Goal: Entertainment & Leisure: Consume media (video, audio)

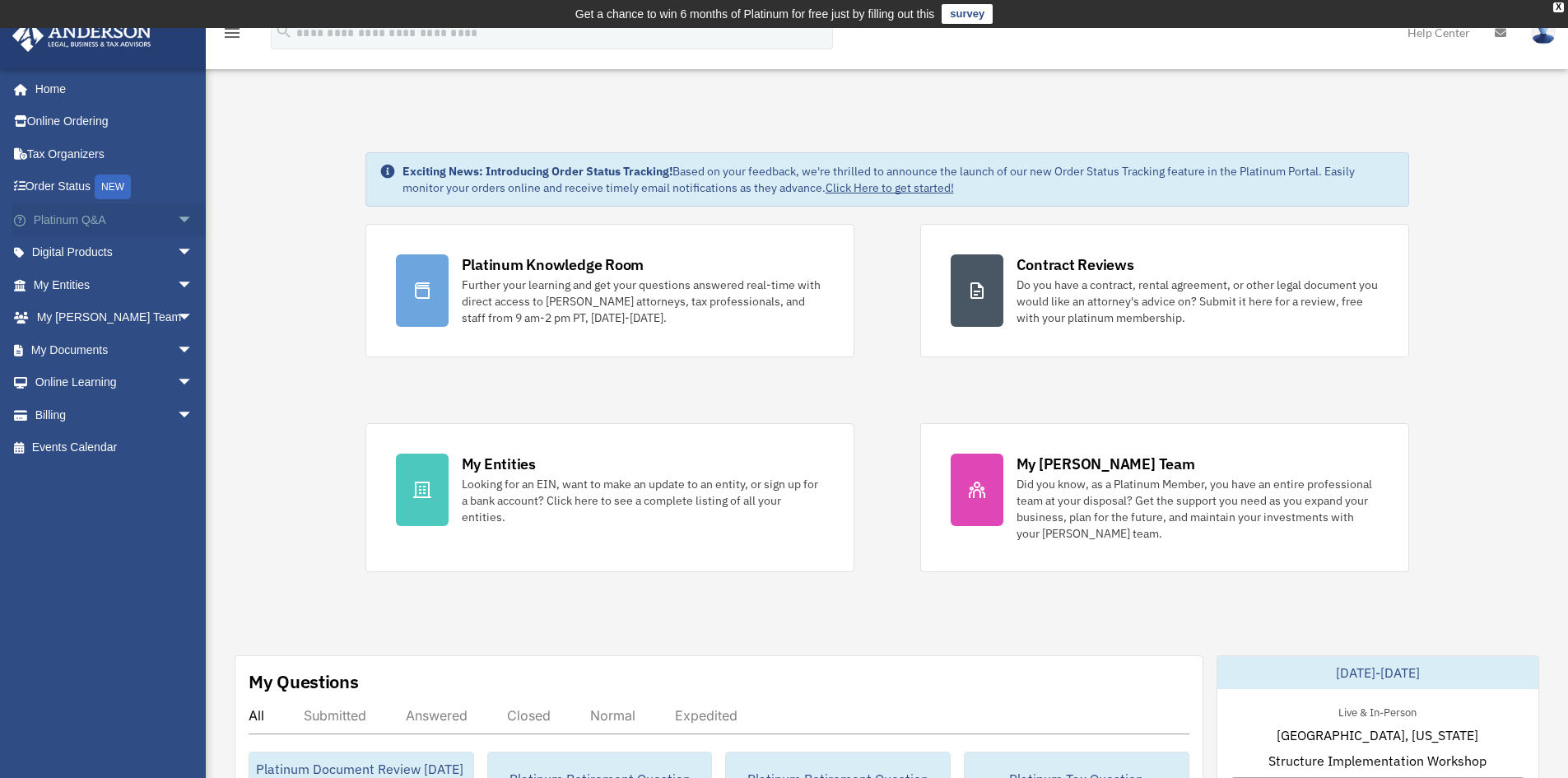
click at [105, 228] on link "Platinum Q&A arrow_drop_down" at bounding box center [115, 220] width 207 height 33
click at [177, 216] on span "arrow_drop_down" at bounding box center [194, 220] width 33 height 34
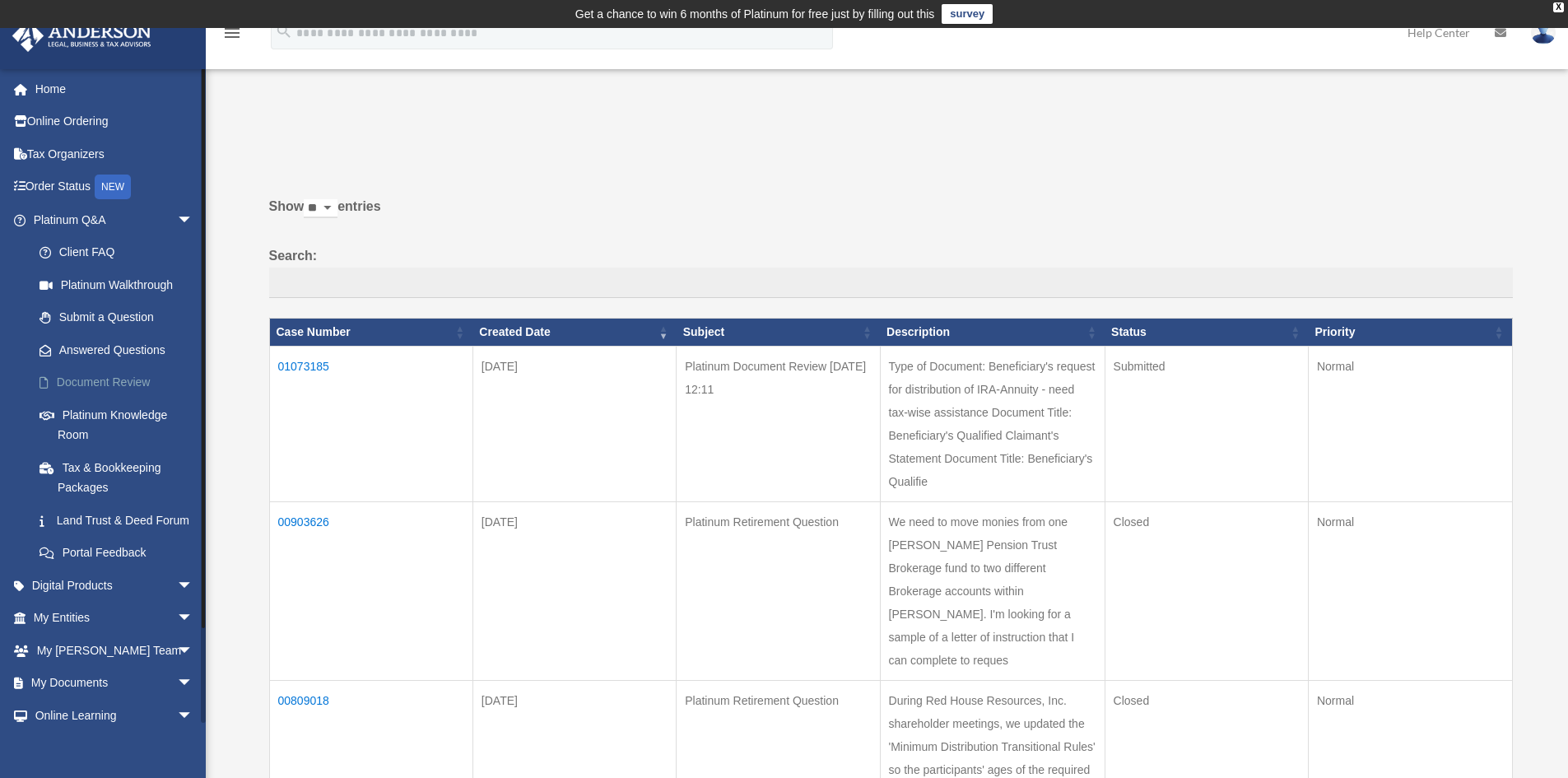
click at [103, 386] on link "Document Review" at bounding box center [121, 383] width 195 height 33
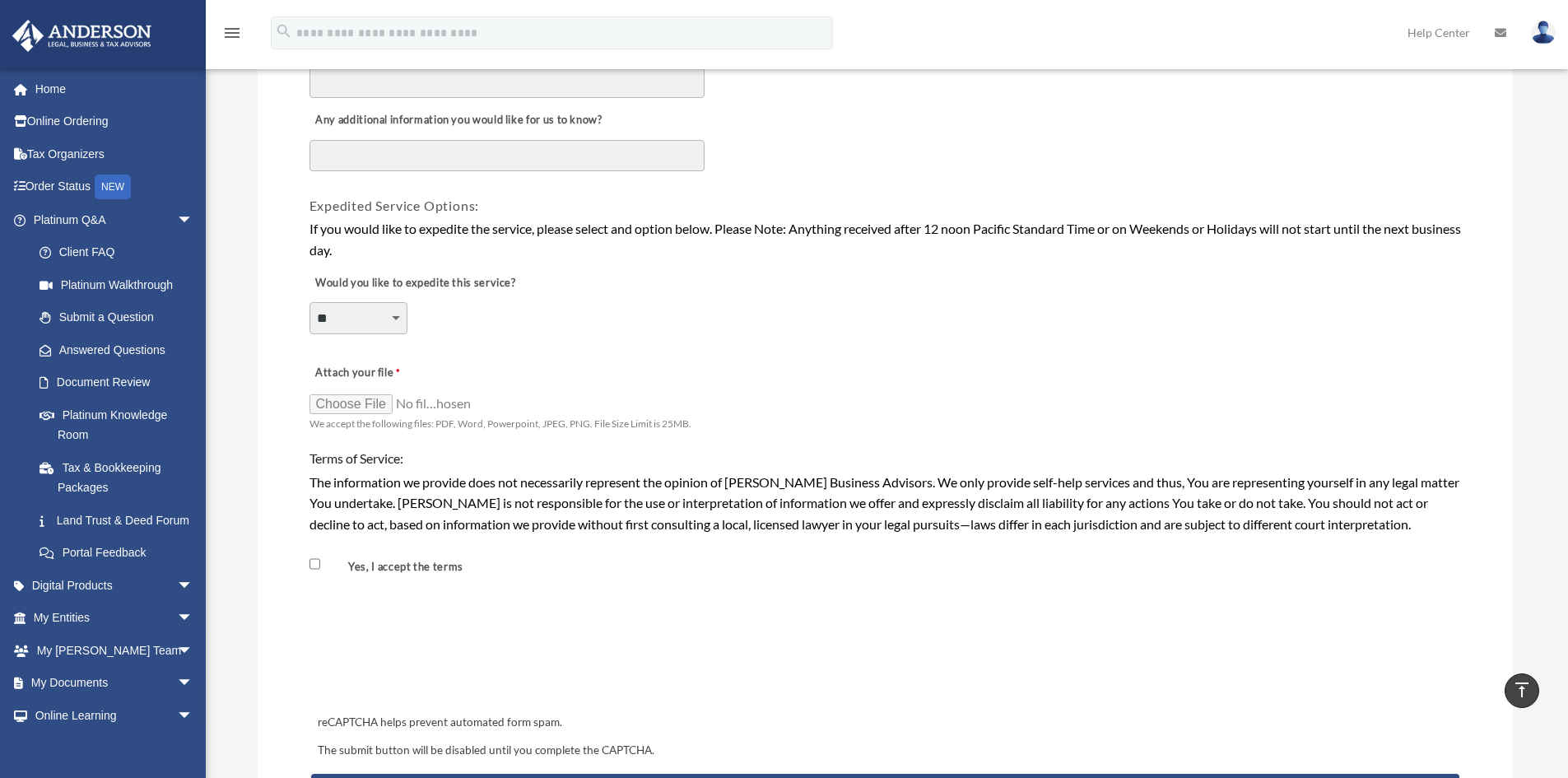
scroll to position [1602, 0]
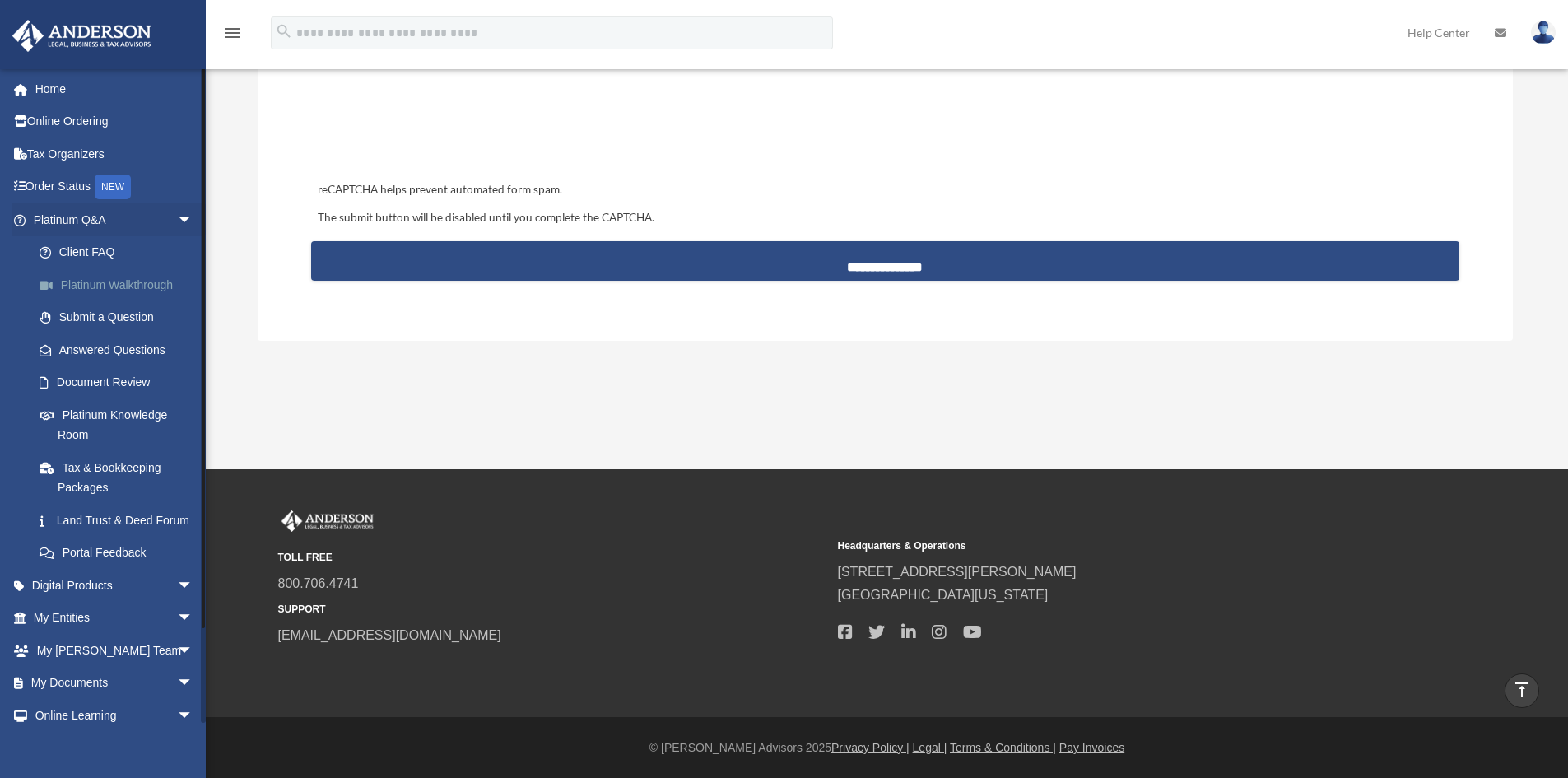
click at [114, 275] on link "Platinum Walkthrough" at bounding box center [121, 285] width 195 height 33
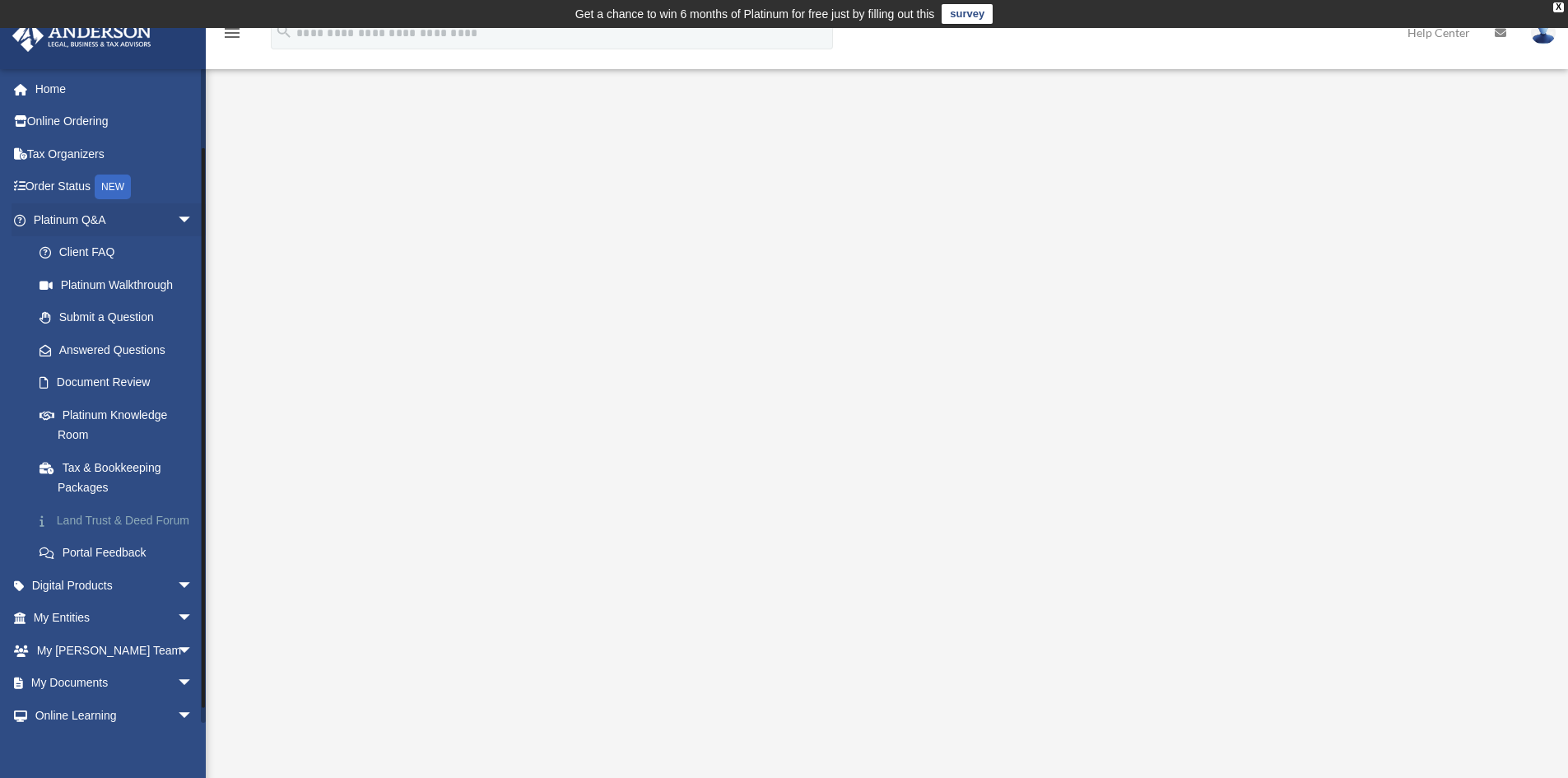
scroll to position [82, 0]
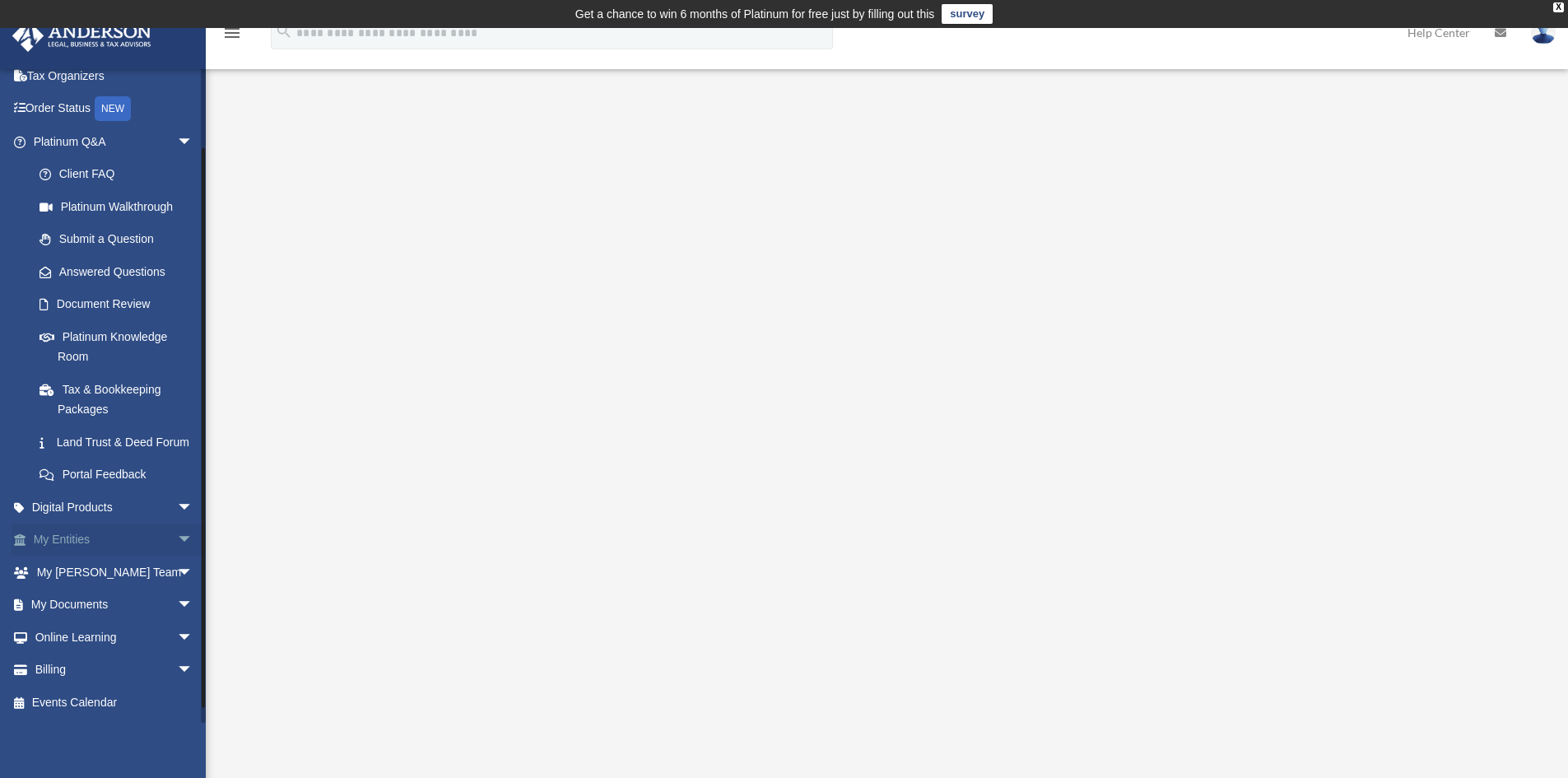
click at [177, 557] on span "arrow_drop_down" at bounding box center [194, 540] width 33 height 34
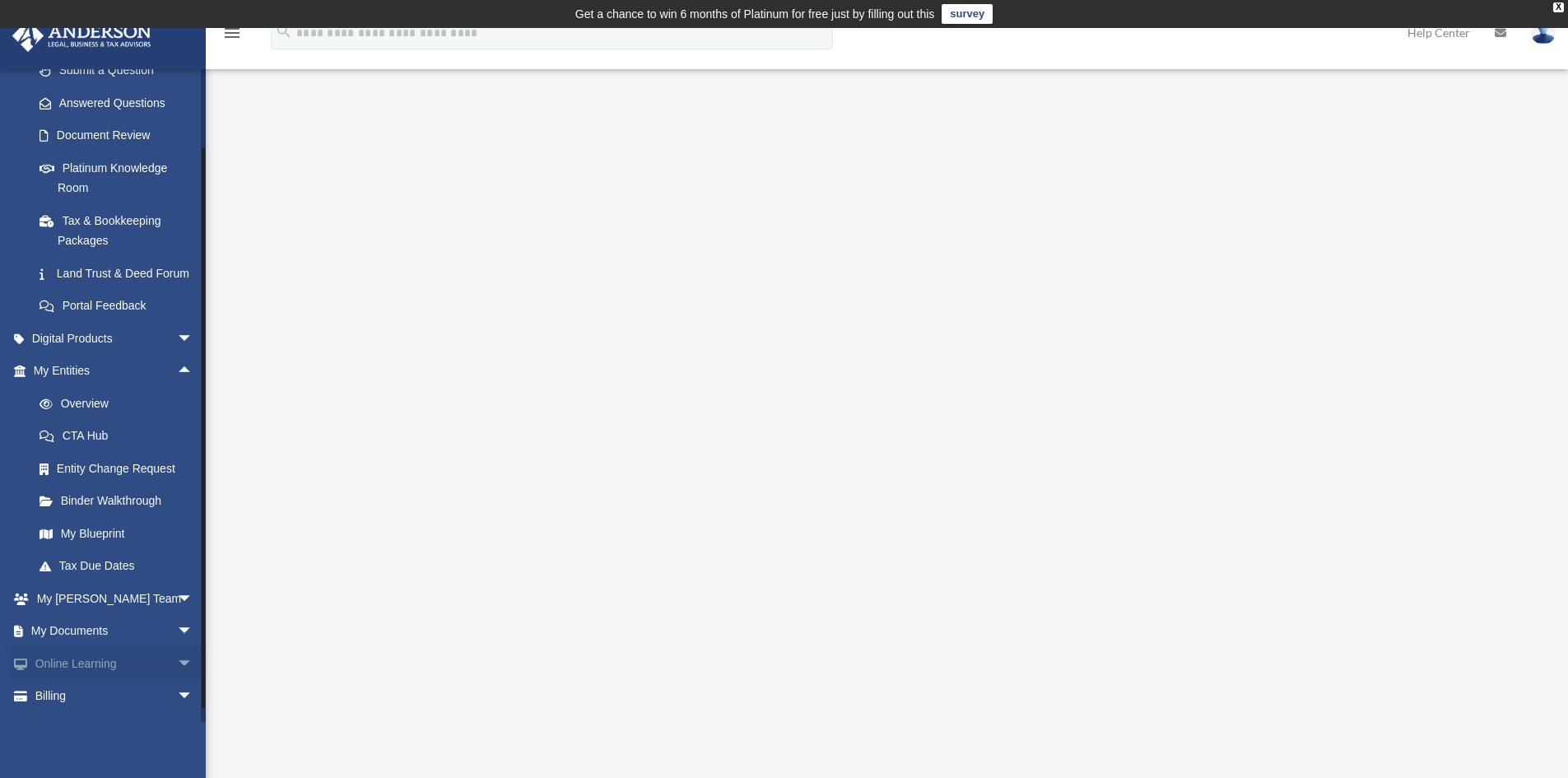
scroll to position [293, 0]
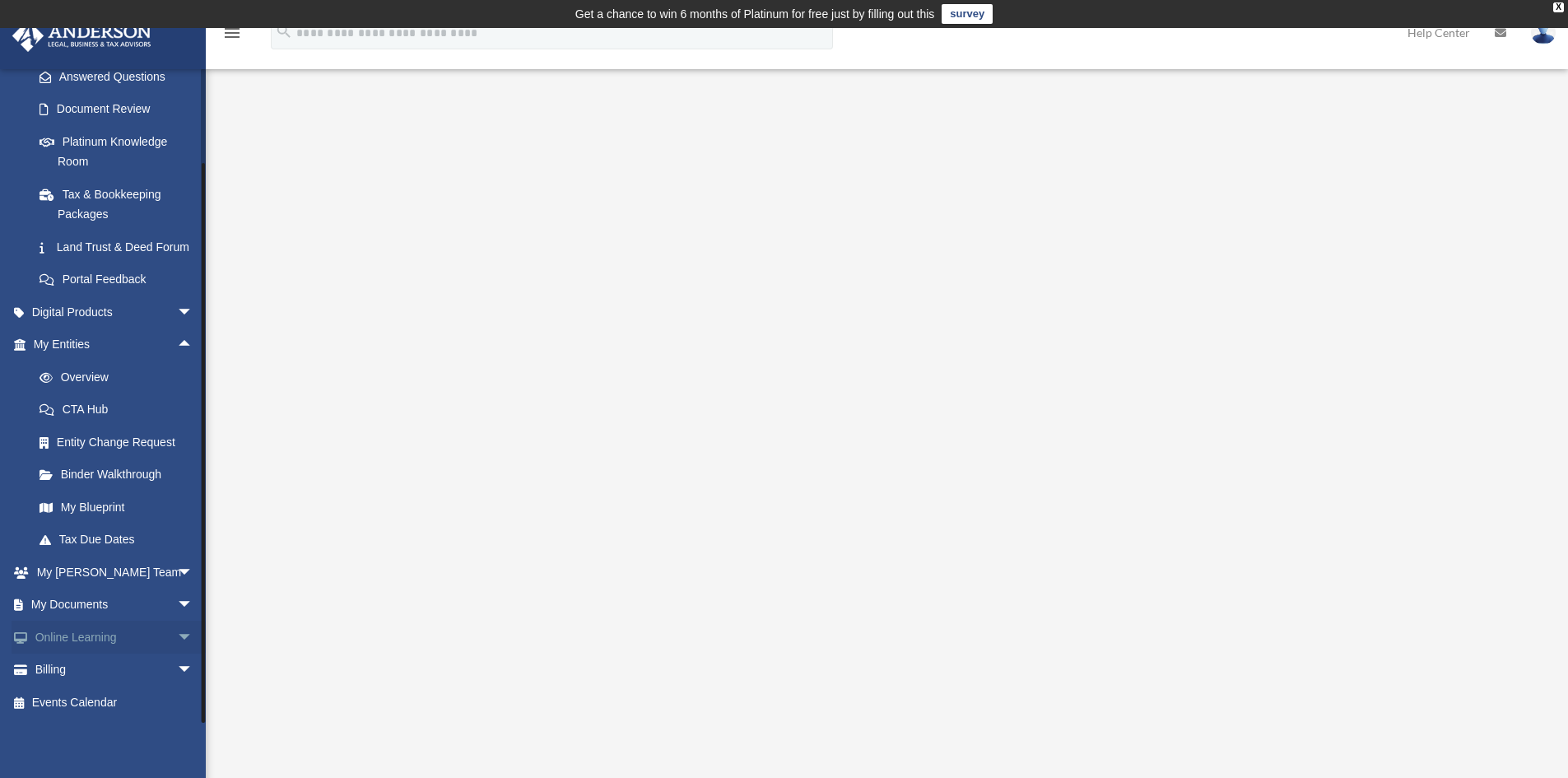
click at [97, 635] on link "Online Learning arrow_drop_down" at bounding box center [115, 637] width 207 height 33
click at [177, 634] on span "arrow_drop_down" at bounding box center [194, 637] width 33 height 34
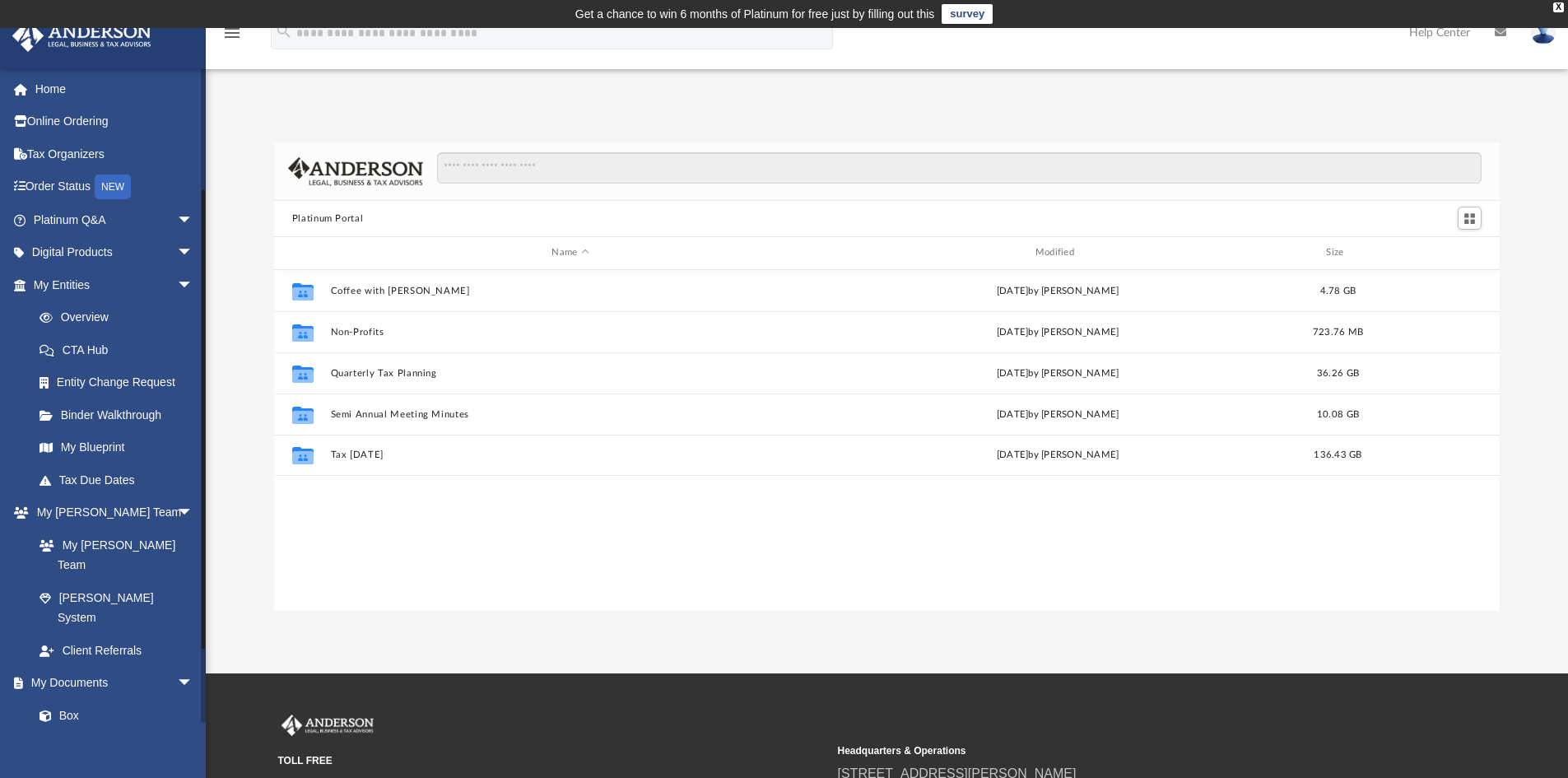
scroll to position [247, 0]
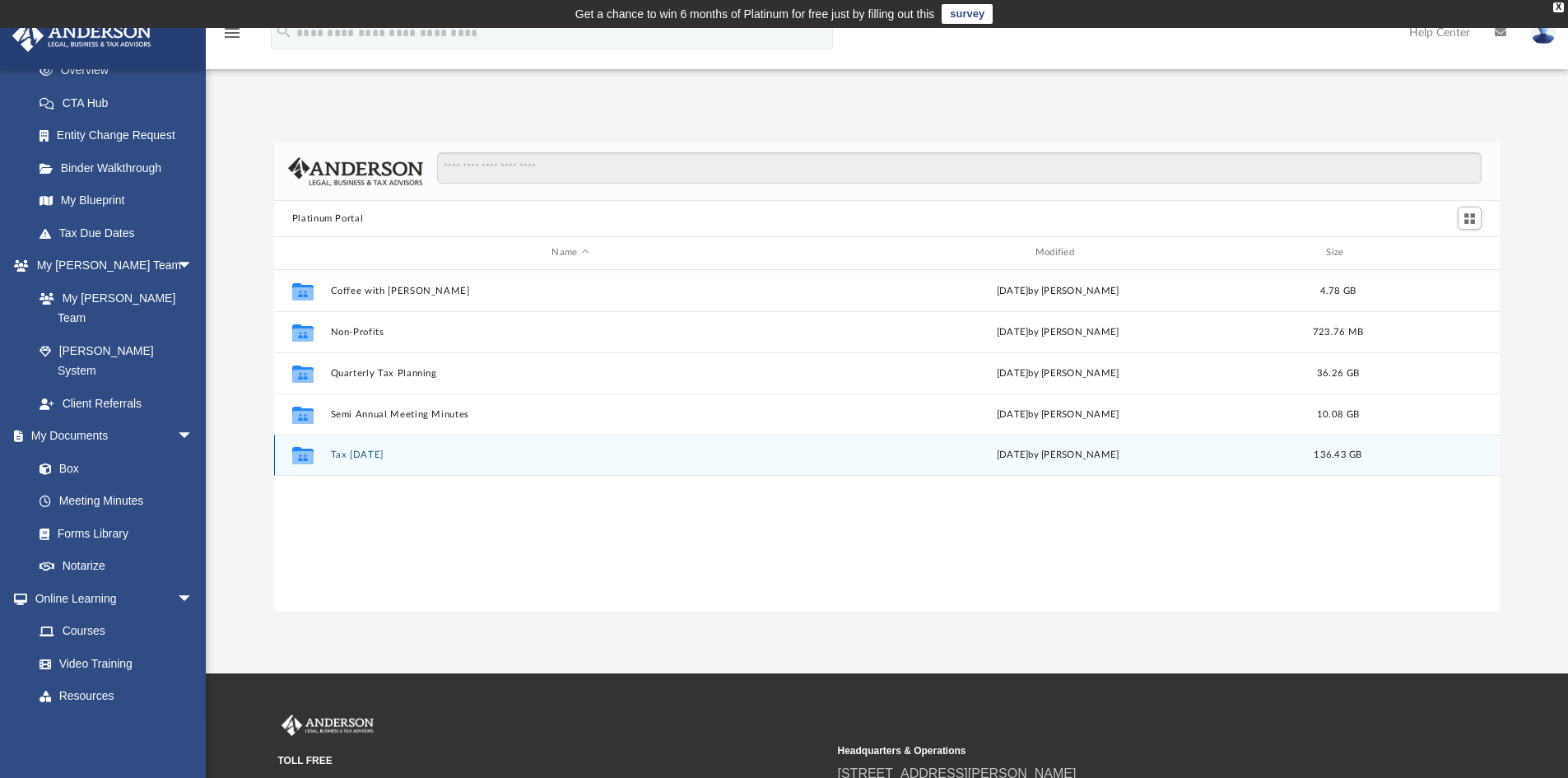
click at [359, 450] on button "Tax Tuesday" at bounding box center [570, 454] width 480 height 10
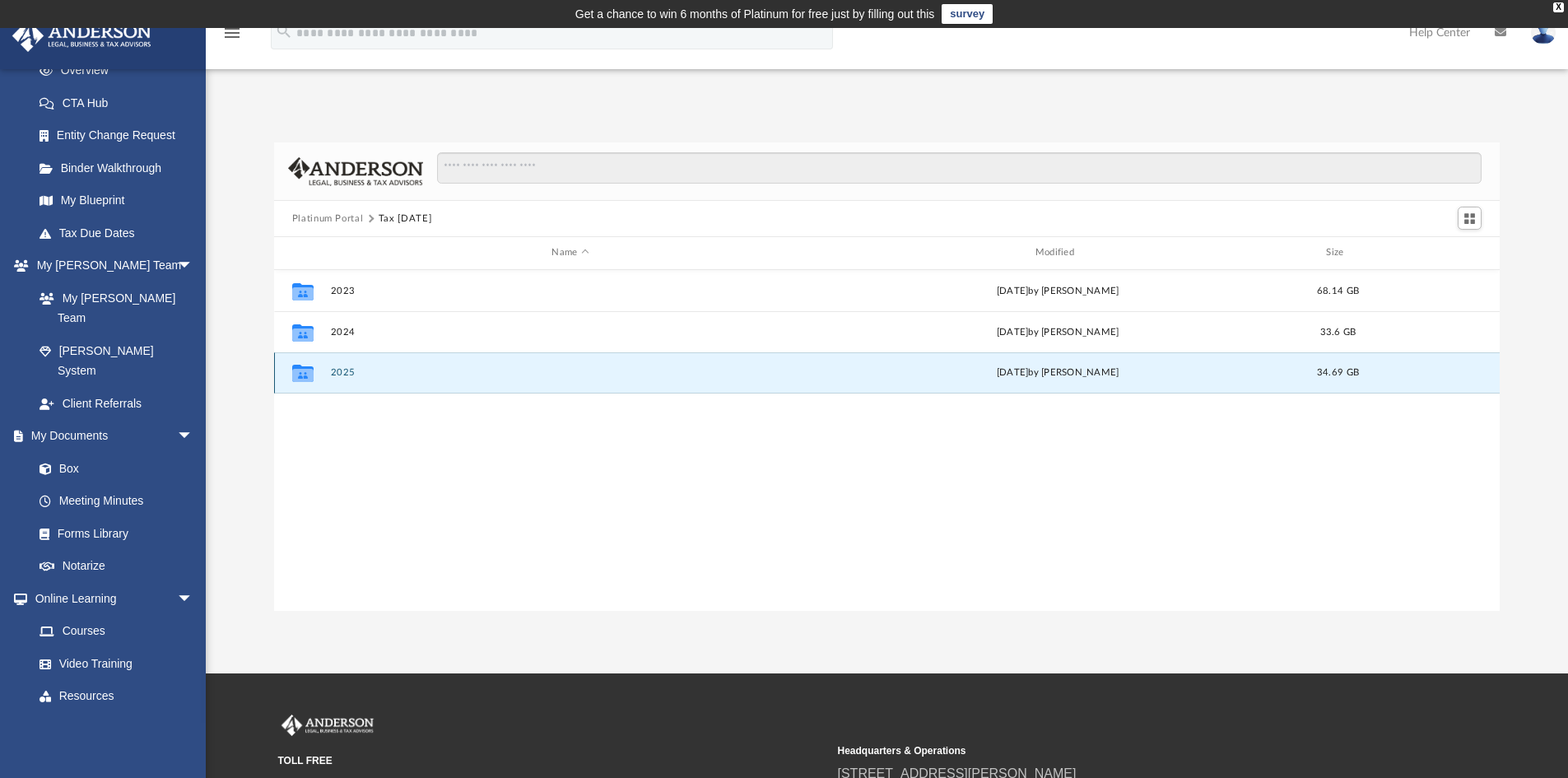
click at [340, 372] on button "2025" at bounding box center [570, 373] width 480 height 10
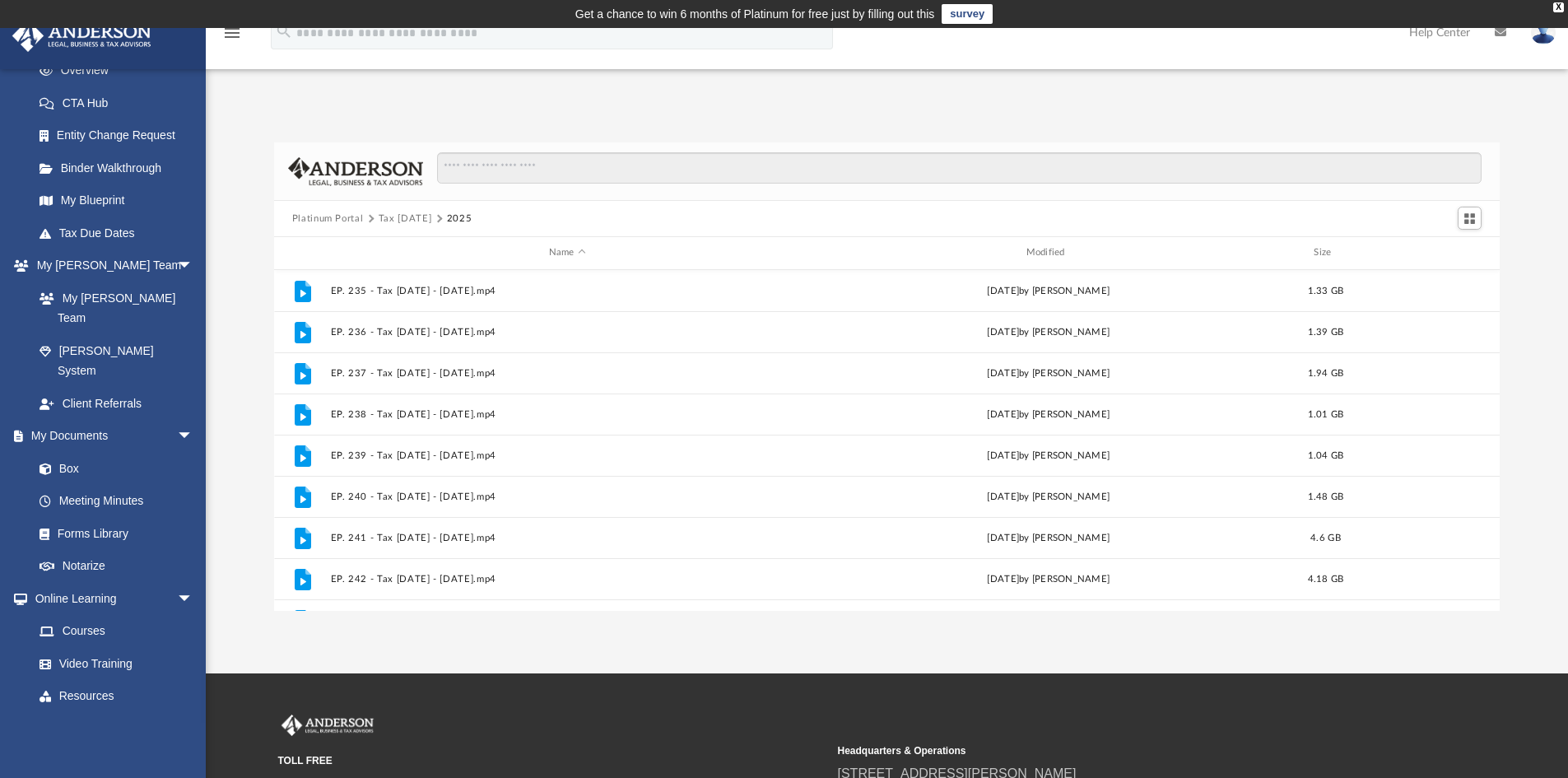
click at [407, 212] on button "Tax Tuesday" at bounding box center [406, 219] width 54 height 15
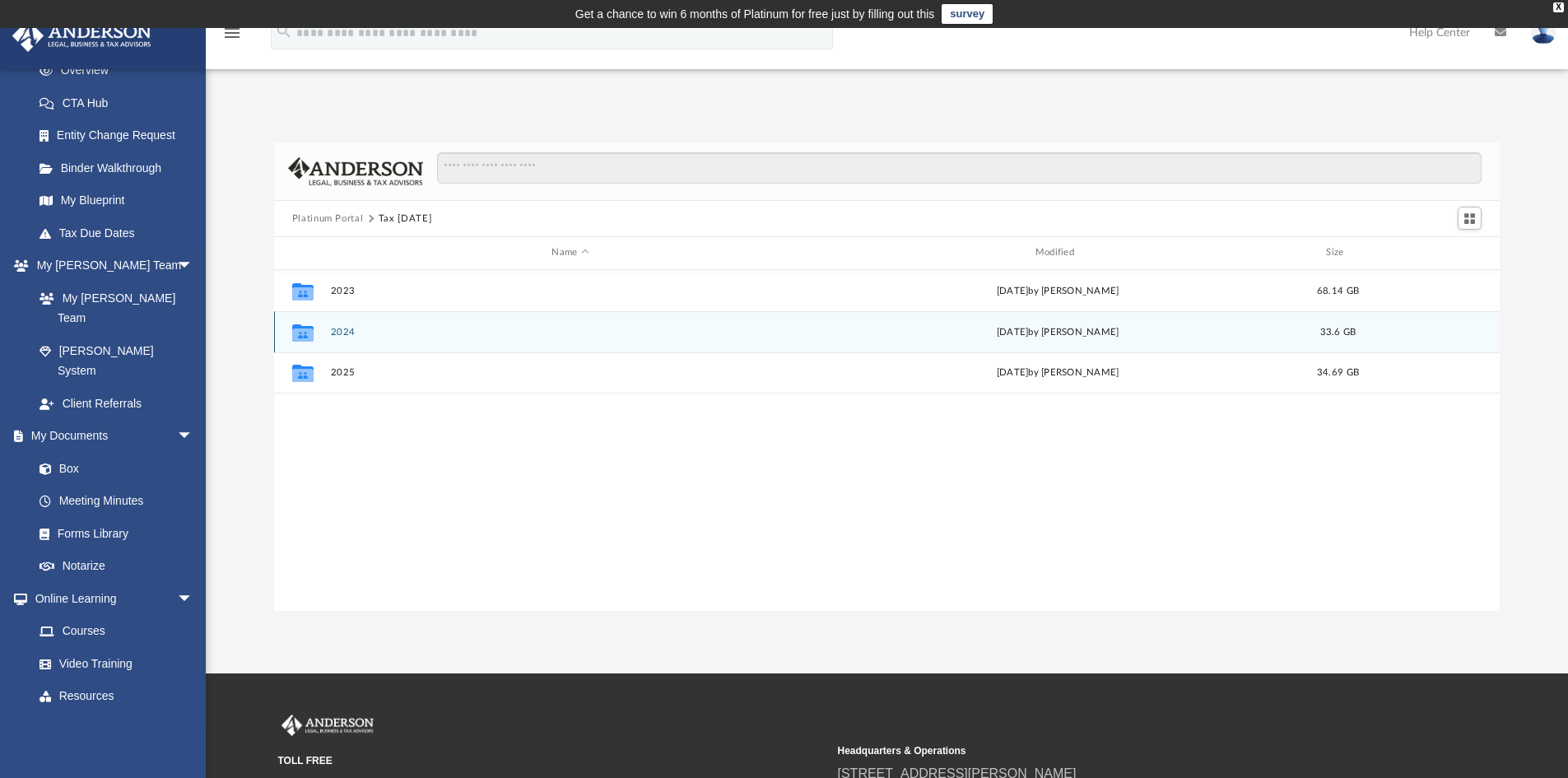
click at [348, 328] on button "2024" at bounding box center [570, 332] width 480 height 10
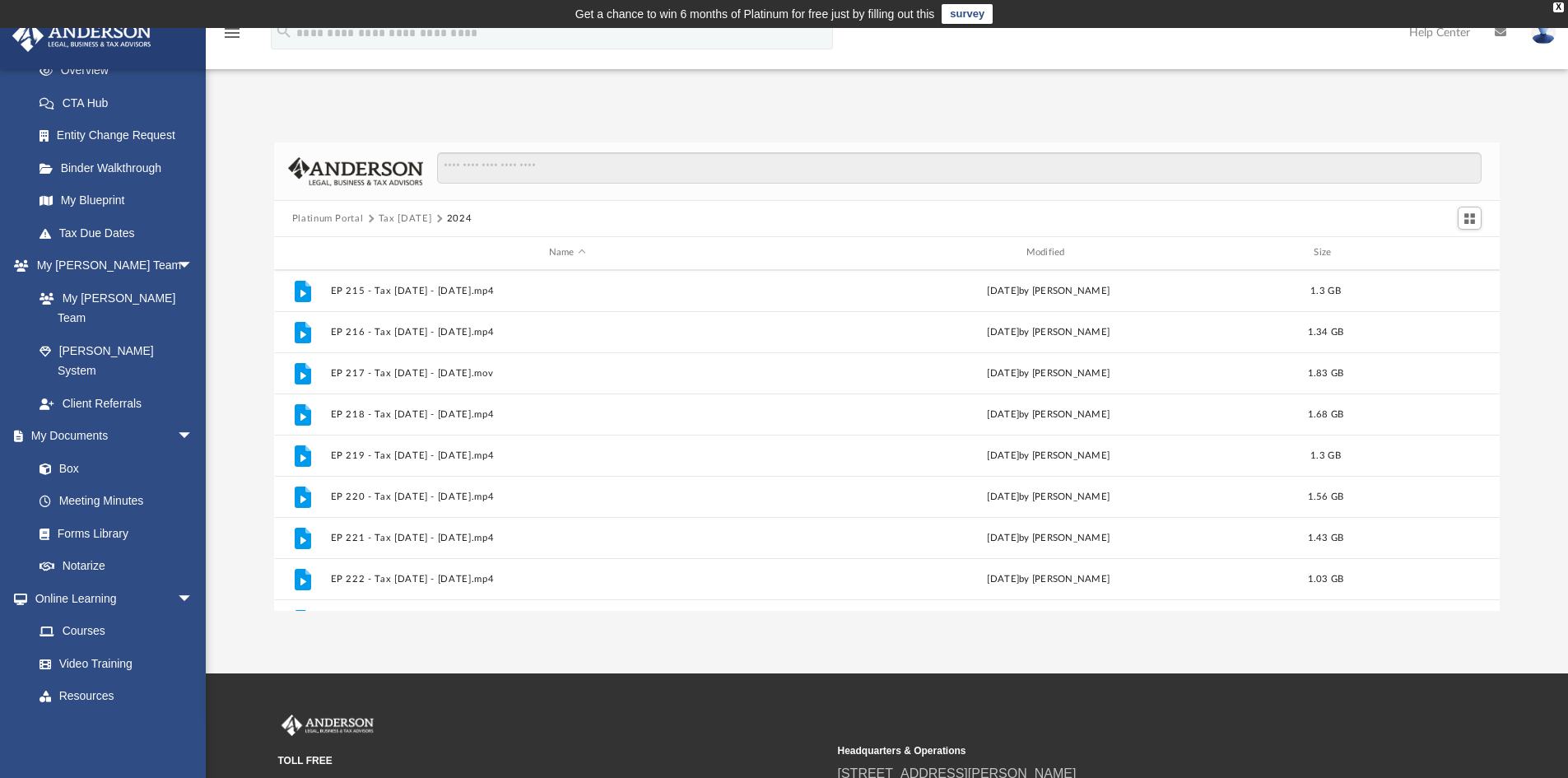
click at [417, 214] on button "Tax [DATE]" at bounding box center [406, 219] width 54 height 15
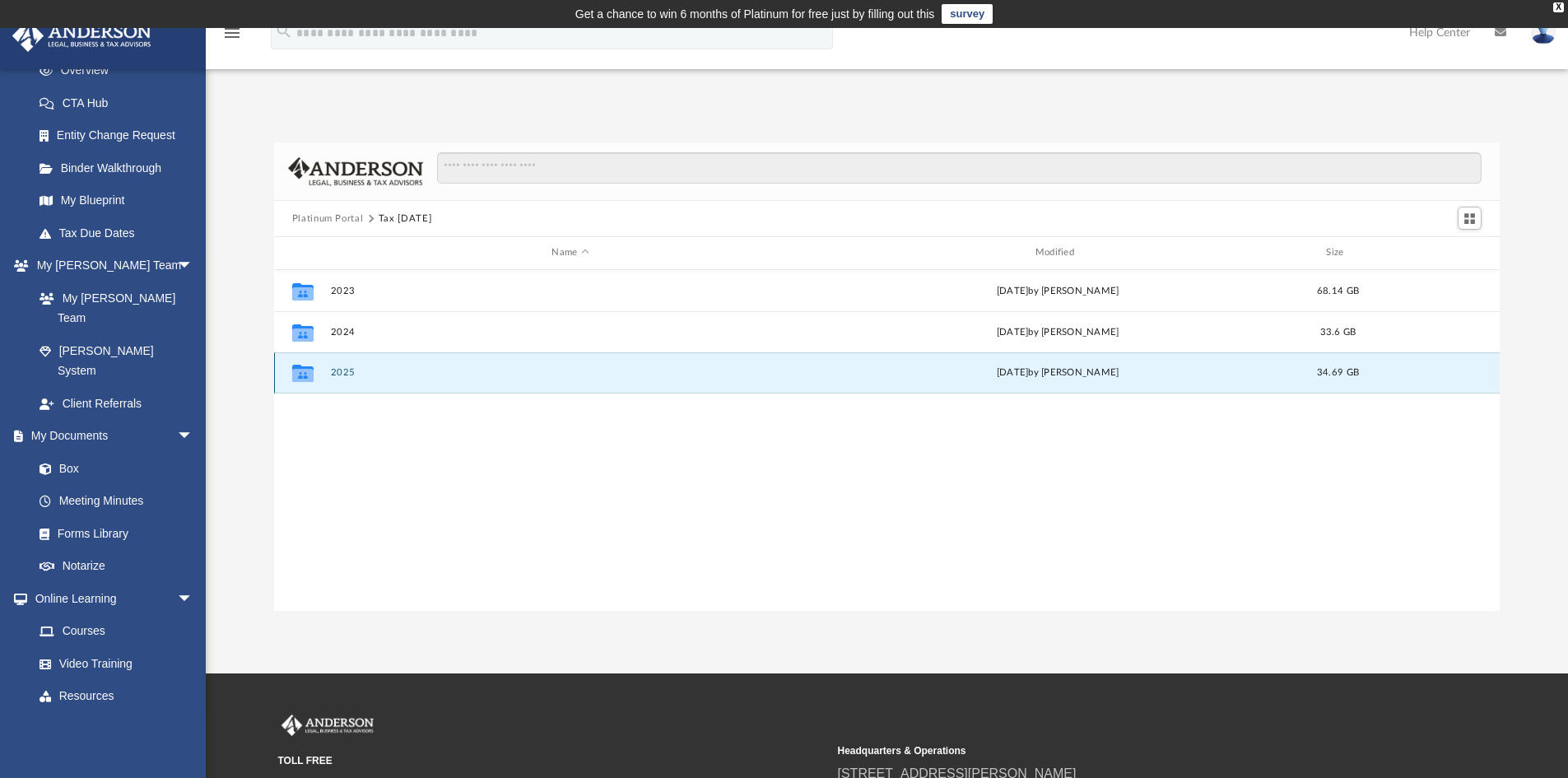
click at [342, 373] on button "2025" at bounding box center [570, 373] width 480 height 10
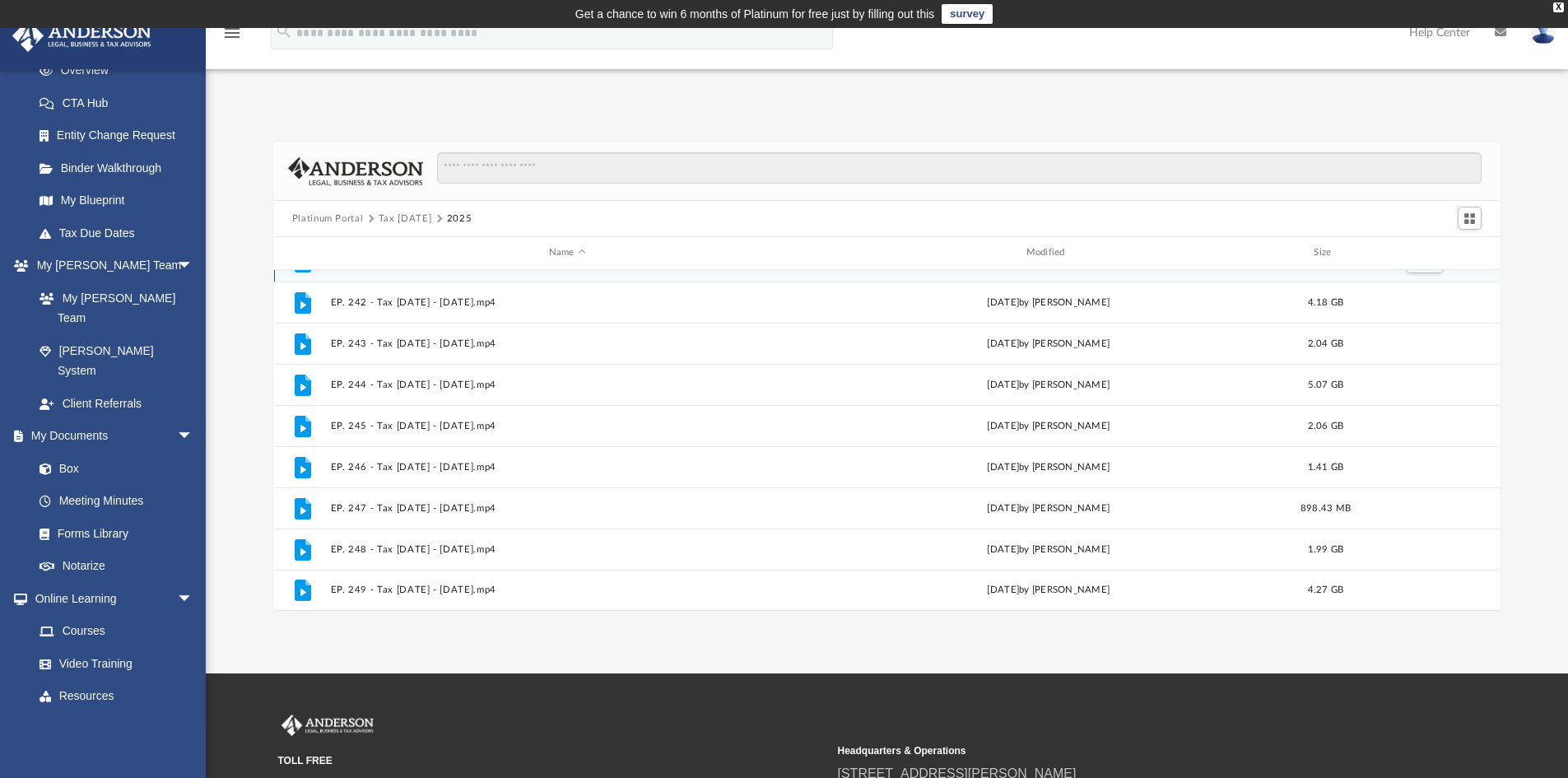
scroll to position [190, 0]
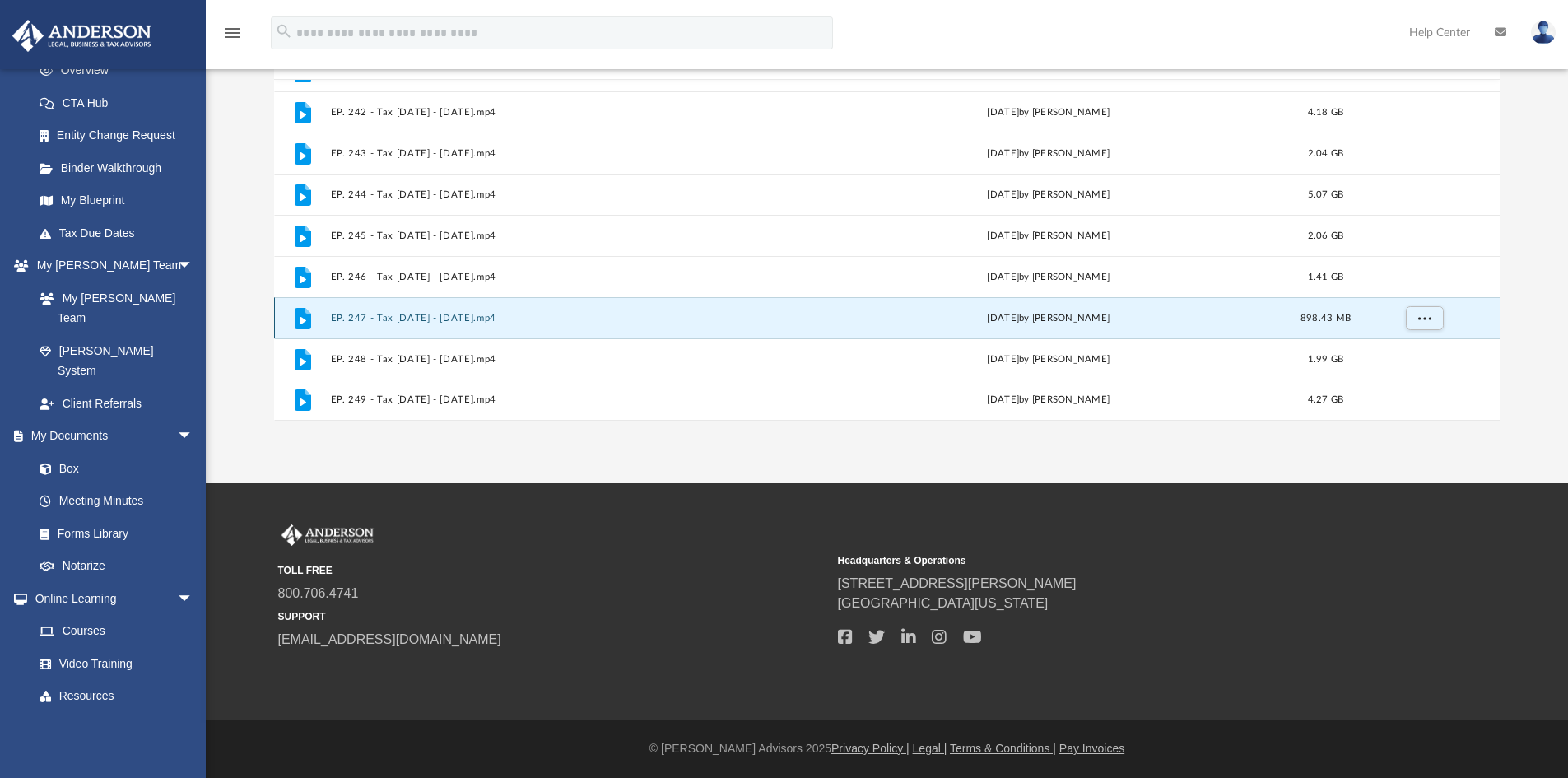
click at [412, 320] on button "EP. 247 - Tax [DATE] - [DATE].mp4" at bounding box center [567, 318] width 474 height 10
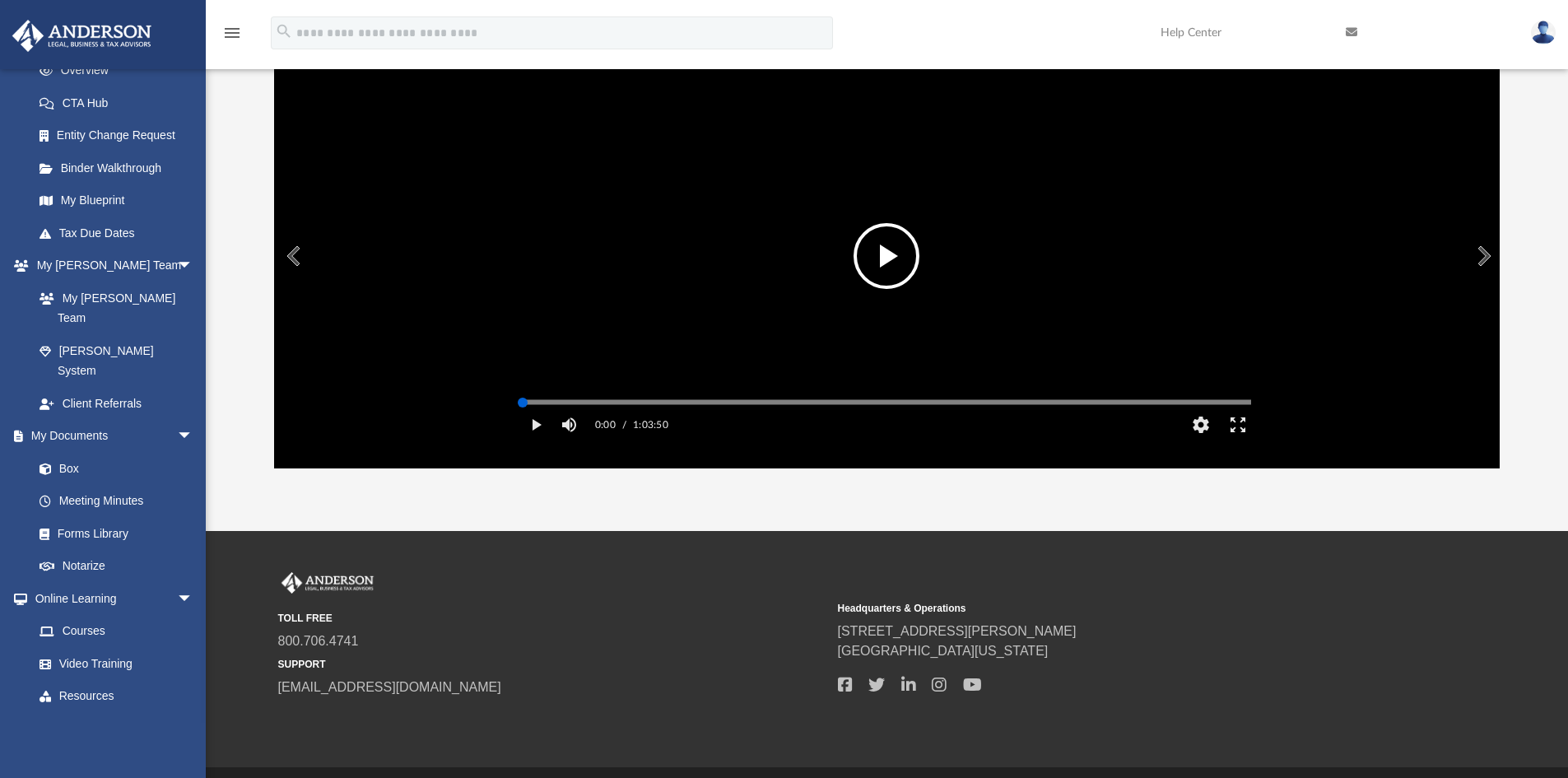
click at [738, 408] on div "Media Slider" at bounding box center [887, 401] width 755 height 13
click at [567, 403] on div "Media Slider" at bounding box center [887, 402] width 729 height 3
click at [602, 403] on div "Media Slider" at bounding box center [887, 402] width 729 height 3
click at [628, 408] on div "Media Slider" at bounding box center [887, 401] width 755 height 13
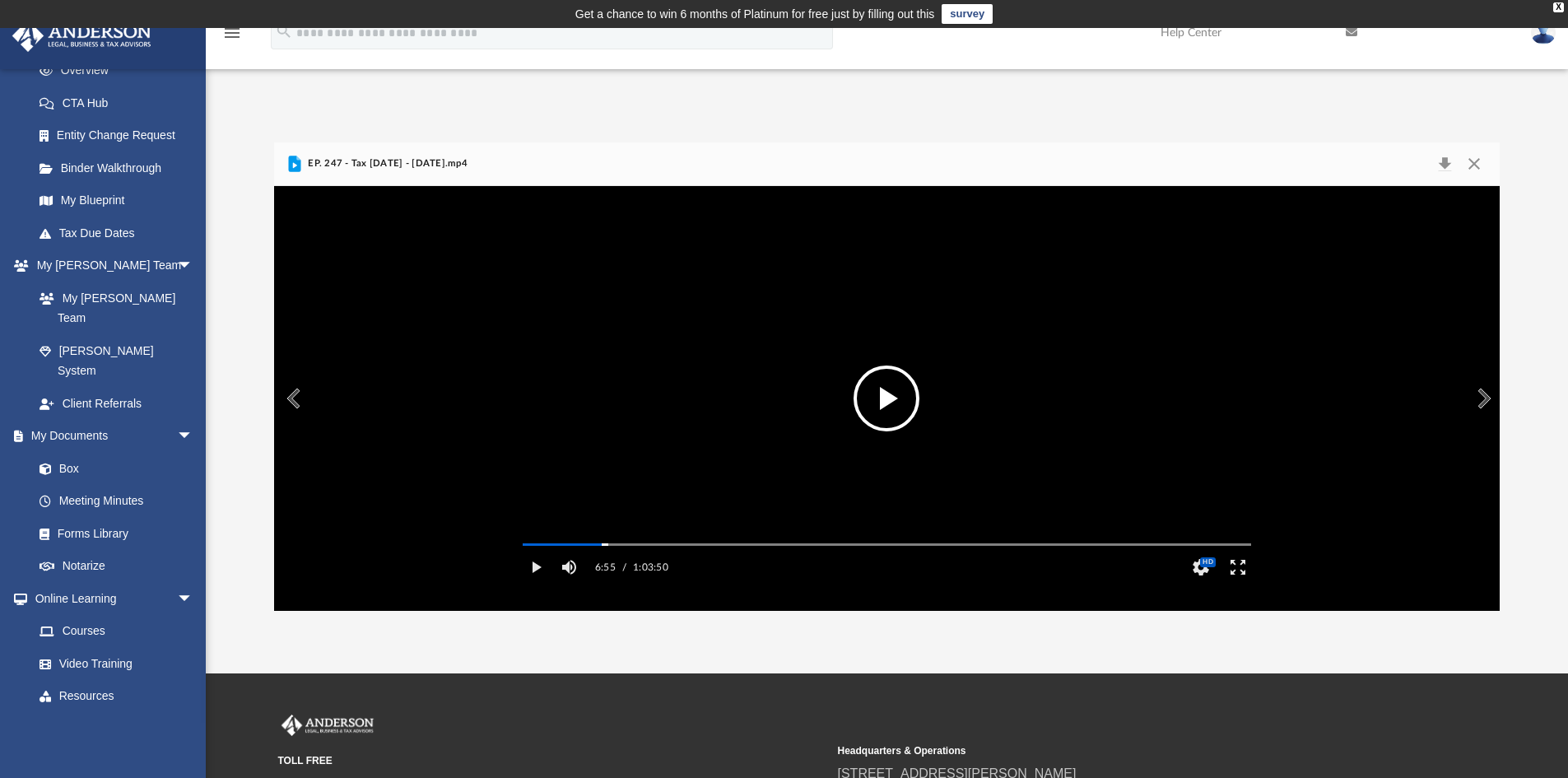
click at [907, 393] on button "File preview" at bounding box center [887, 399] width 66 height 66
click at [666, 567] on div "Autoplay Disabled Speed Normal Quality Auto Subtitles/CC Off Audio Autoplay Dis…" at bounding box center [888, 398] width 1227 height 425
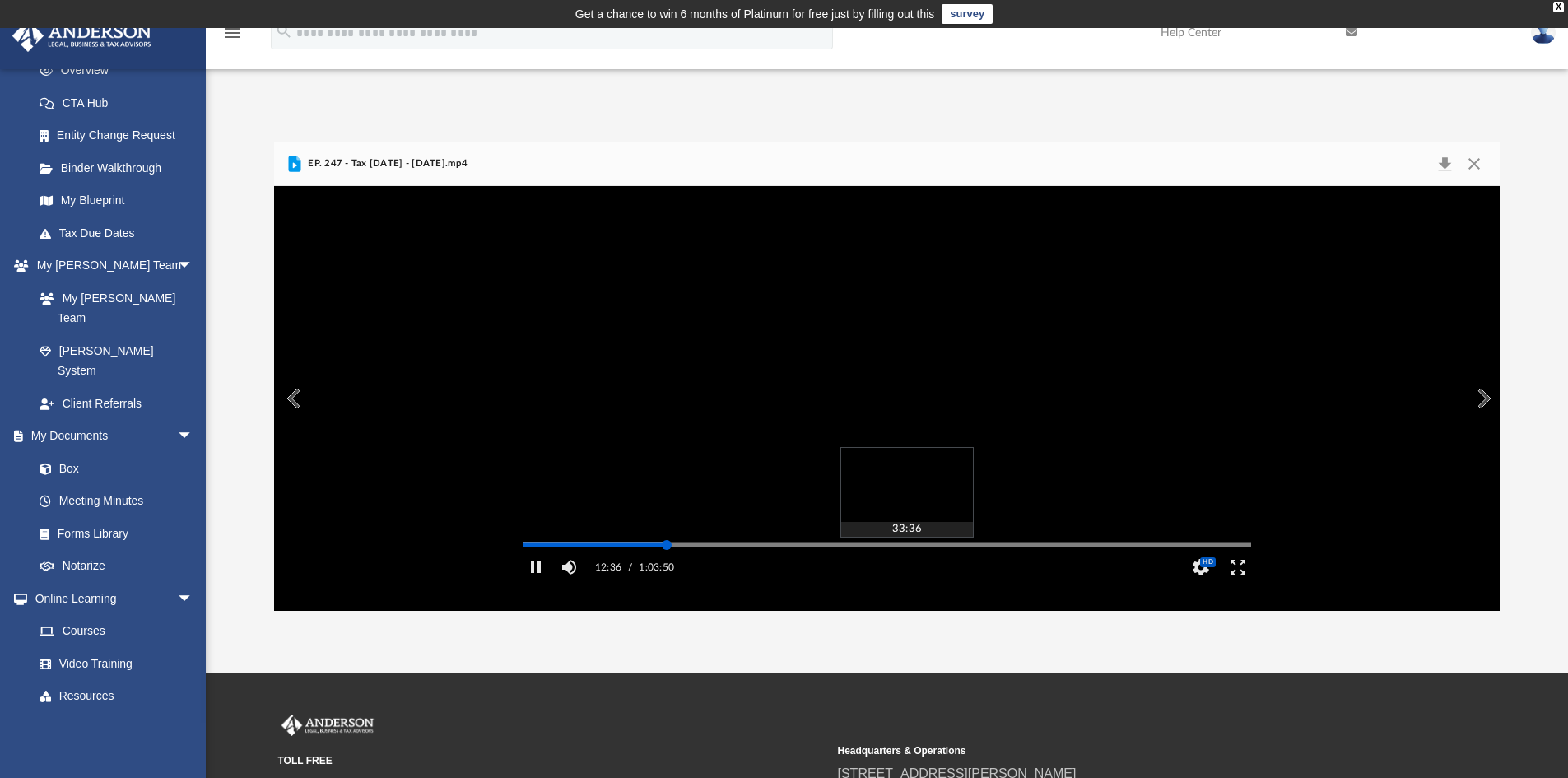
click at [909, 551] on div "Media Slider" at bounding box center [1251, 544] width 729 height 13
click at [904, 570] on div "Autoplay Disabled Speed Normal Quality Auto Subtitles/CC Off Audio Autoplay Dis…" at bounding box center [888, 398] width 1227 height 425
click at [1015, 551] on div "Media Slider" at bounding box center [1251, 544] width 729 height 13
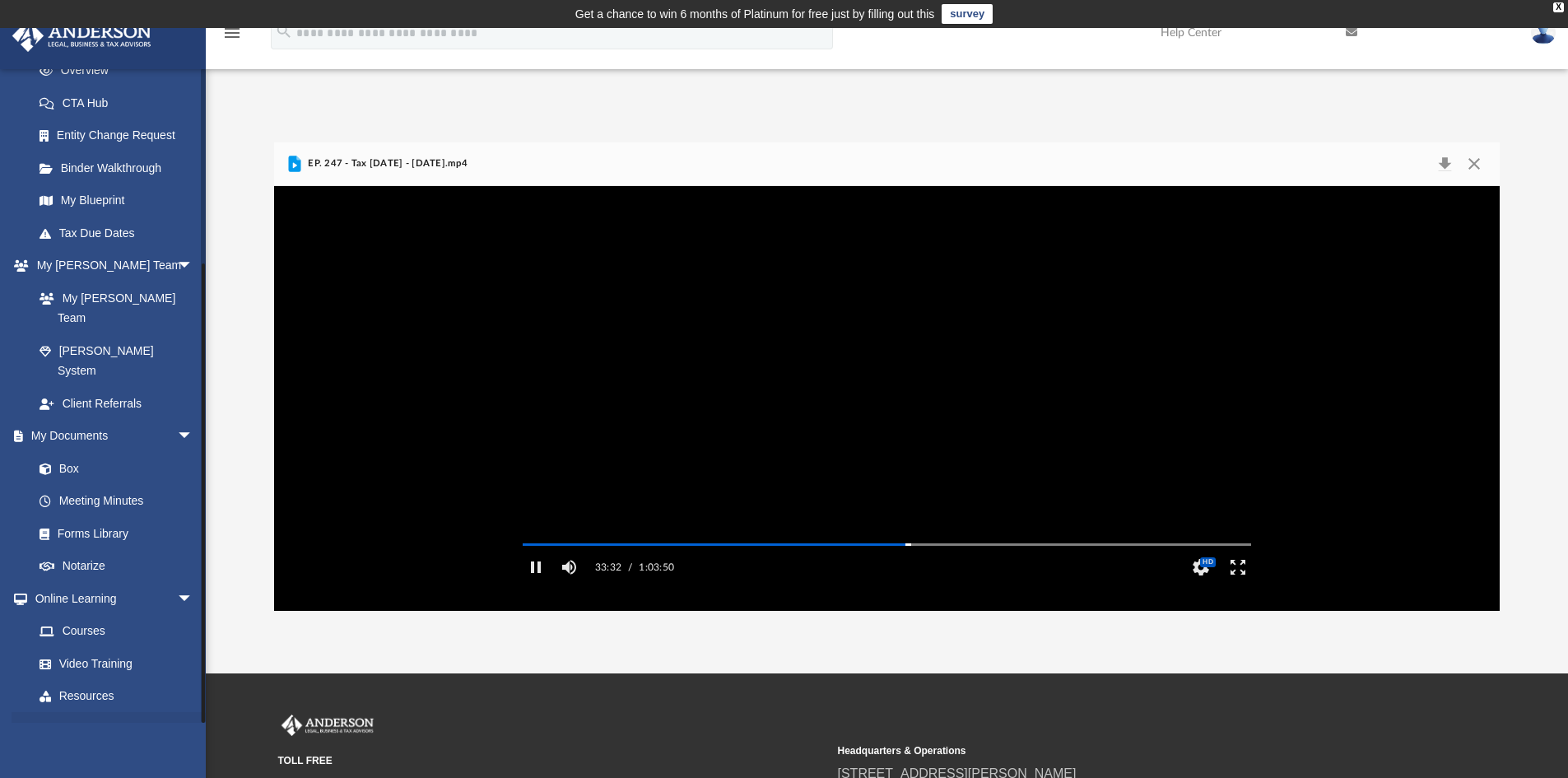
scroll to position [265, 0]
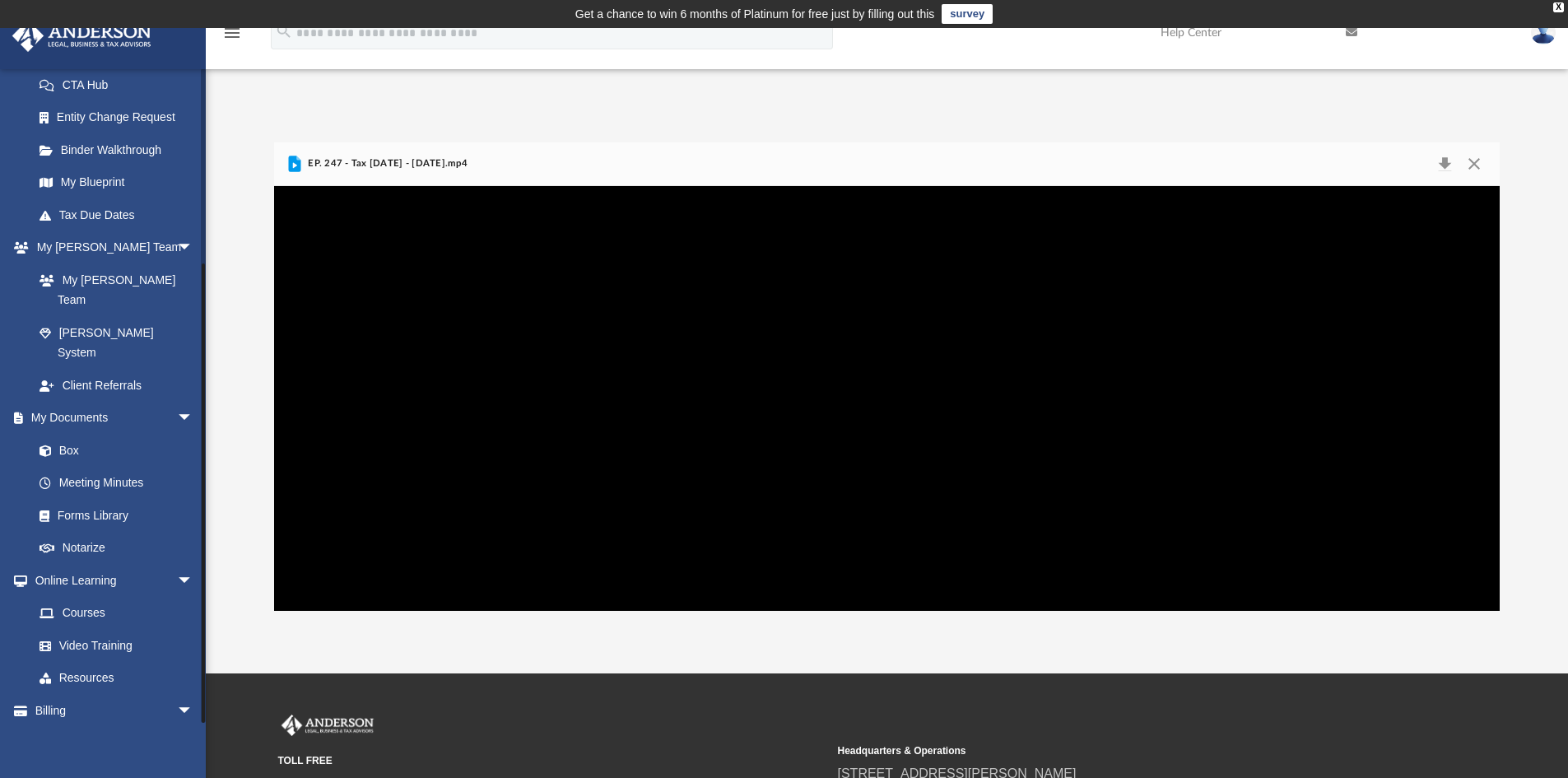
click at [87, 727] on link "Events Calendar" at bounding box center [115, 743] width 207 height 33
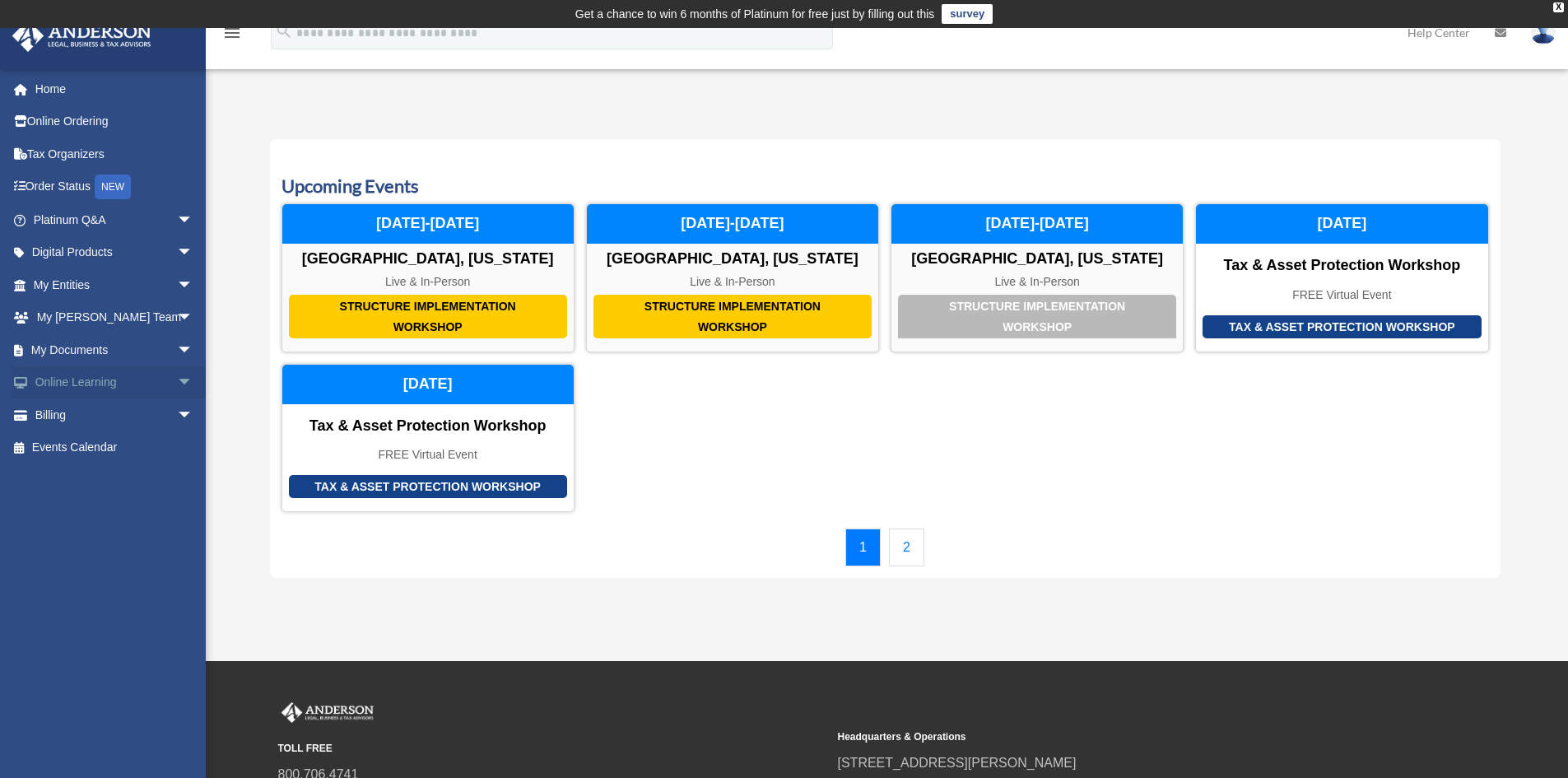
click at [177, 384] on span "arrow_drop_down" at bounding box center [194, 383] width 33 height 34
click at [83, 446] on link "Video Training" at bounding box center [121, 448] width 195 height 33
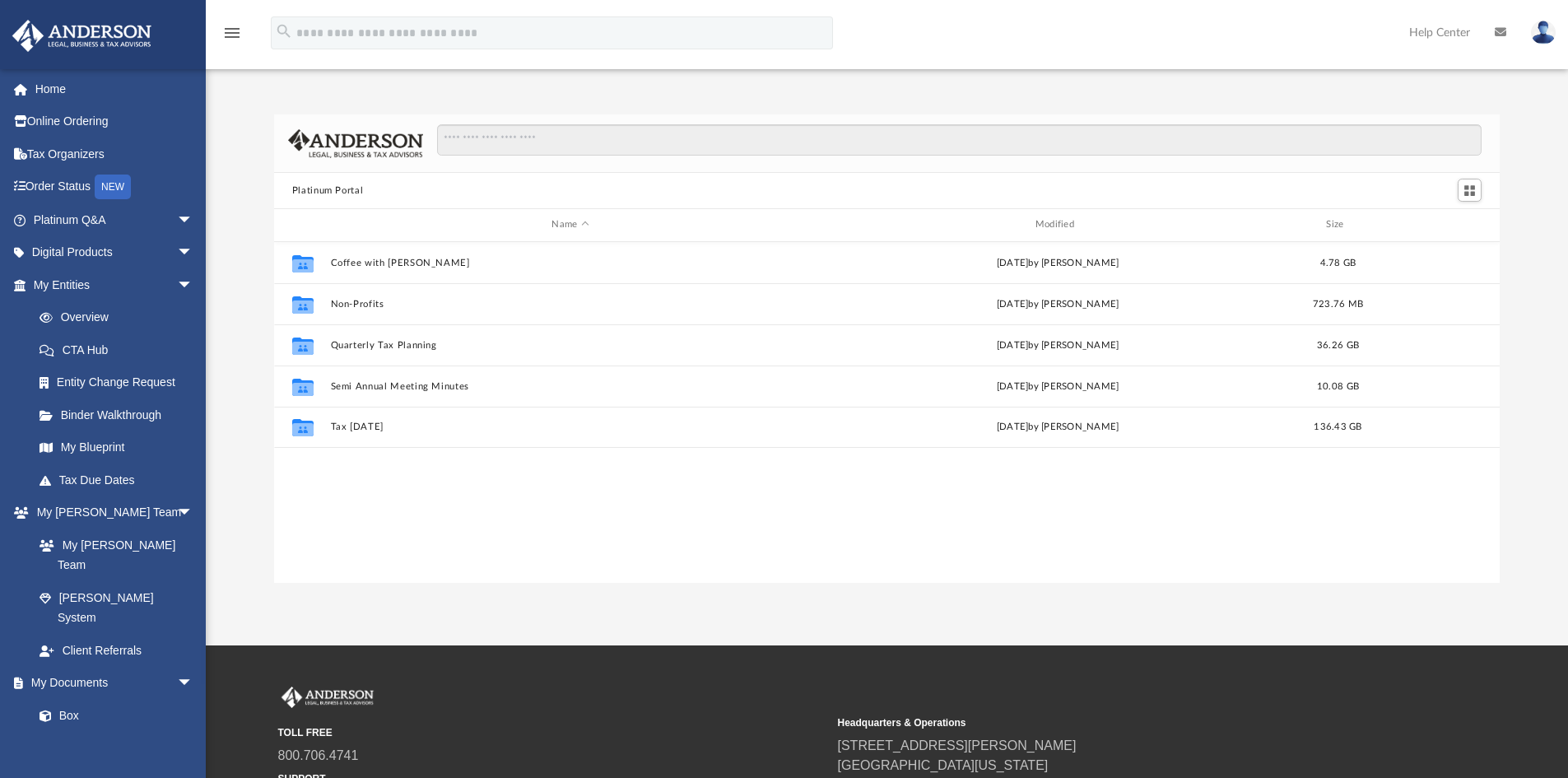
scroll to position [362, 1214]
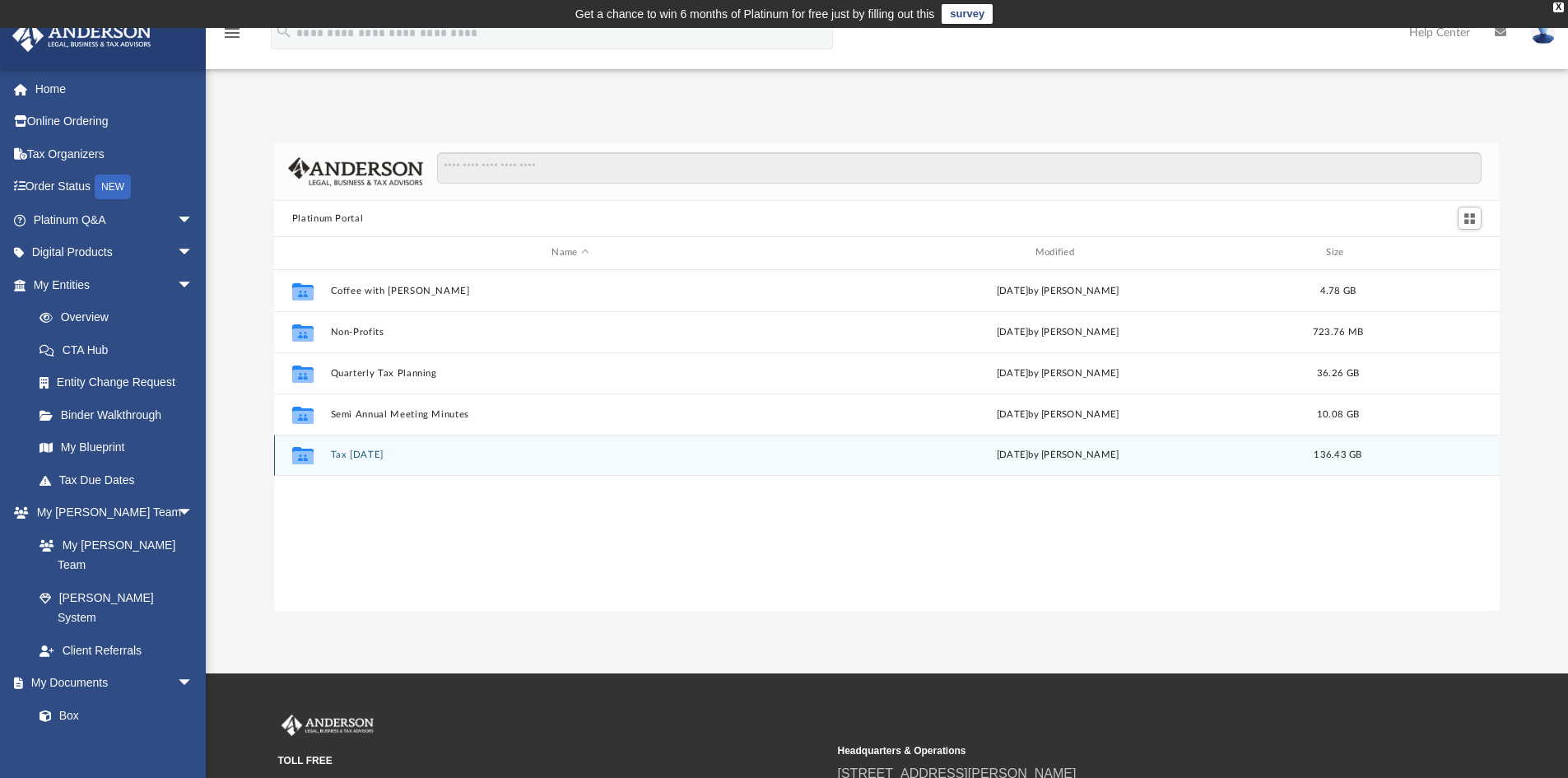
click at [370, 453] on button "Tax [DATE]" at bounding box center [570, 454] width 480 height 10
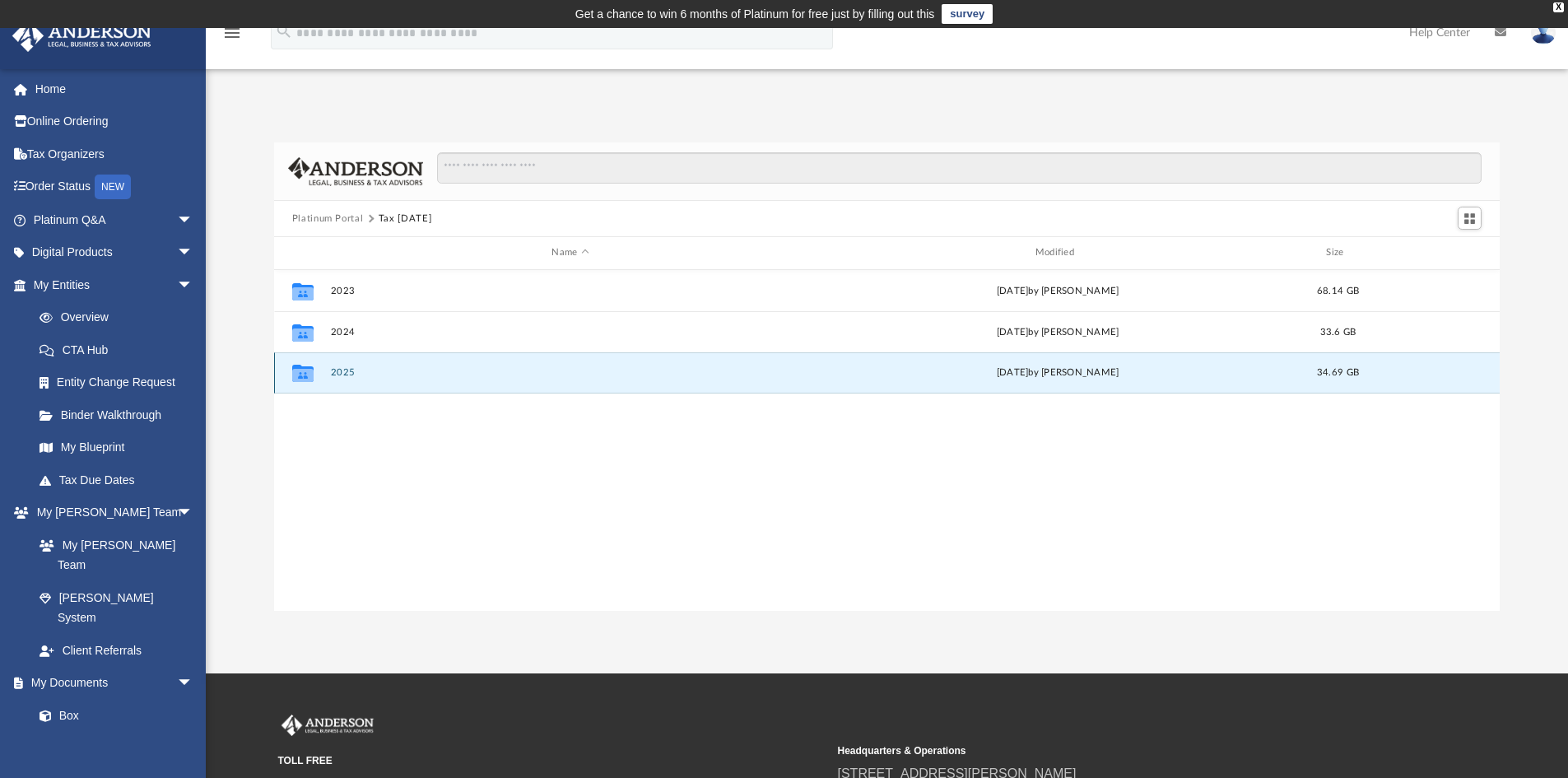
click at [341, 373] on button "2025" at bounding box center [570, 373] width 480 height 10
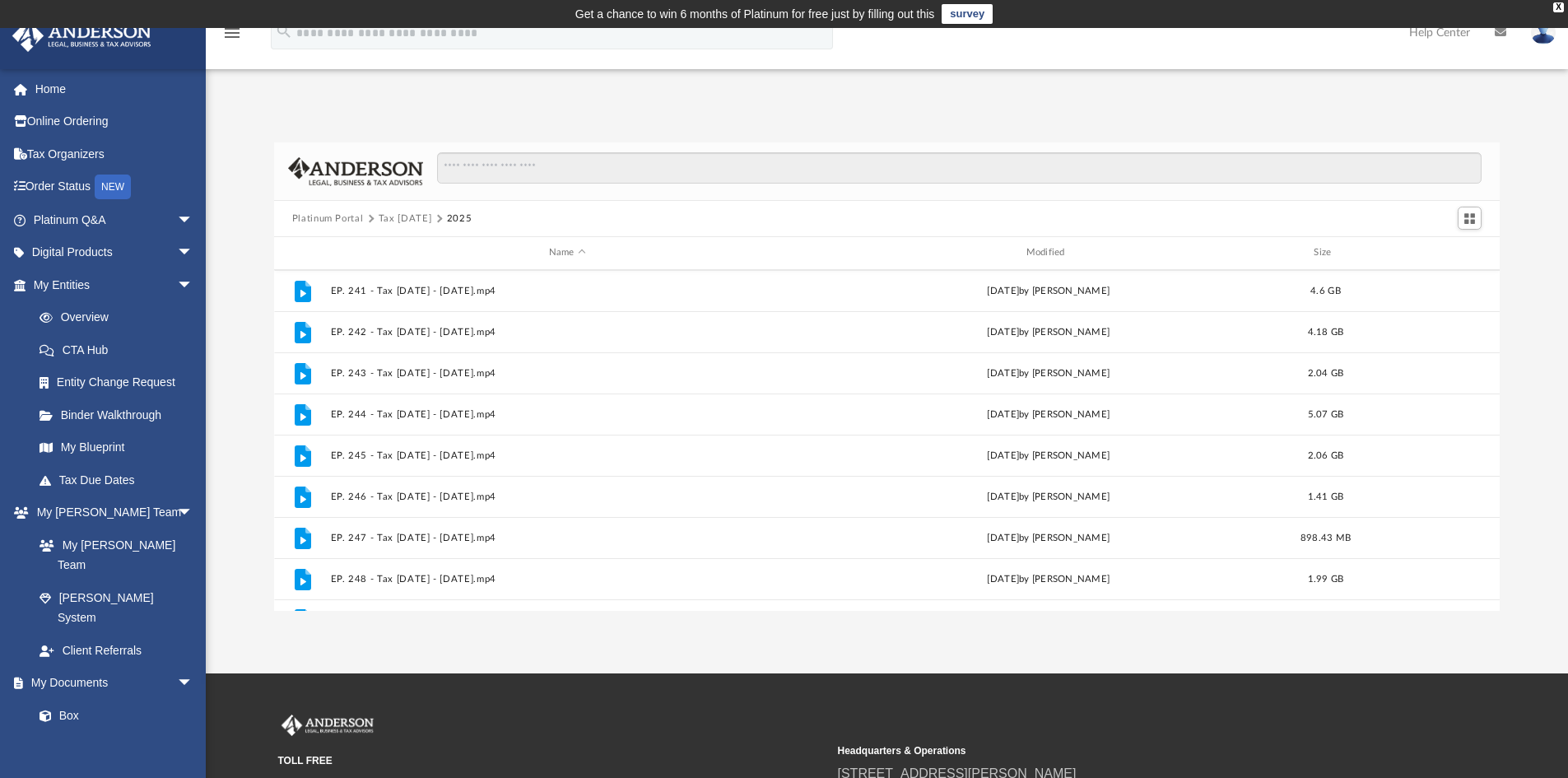
scroll to position [276, 0]
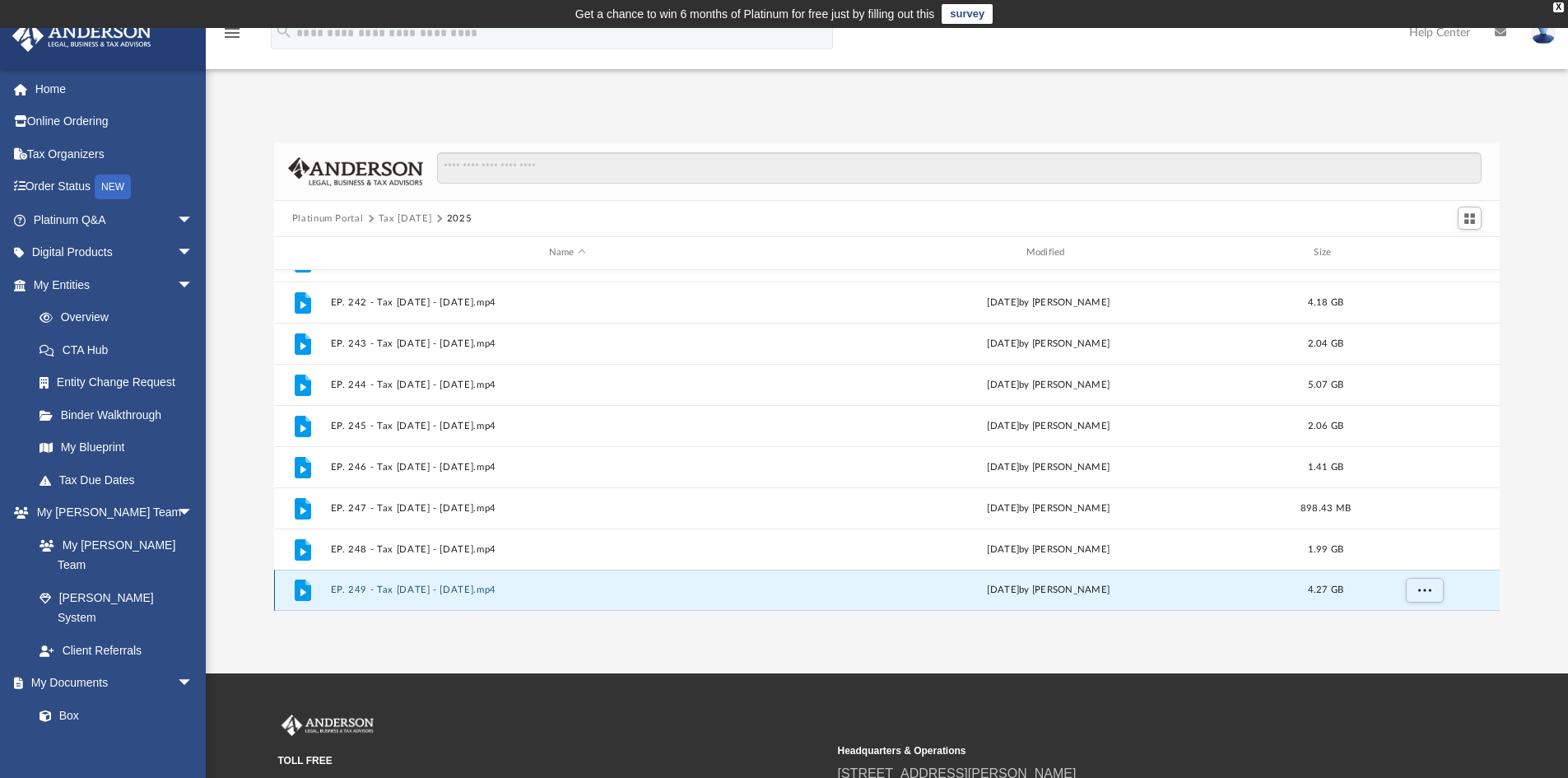
click at [394, 585] on button "EP. 249 - Tax [DATE] - [DATE].mp4" at bounding box center [567, 590] width 474 height 10
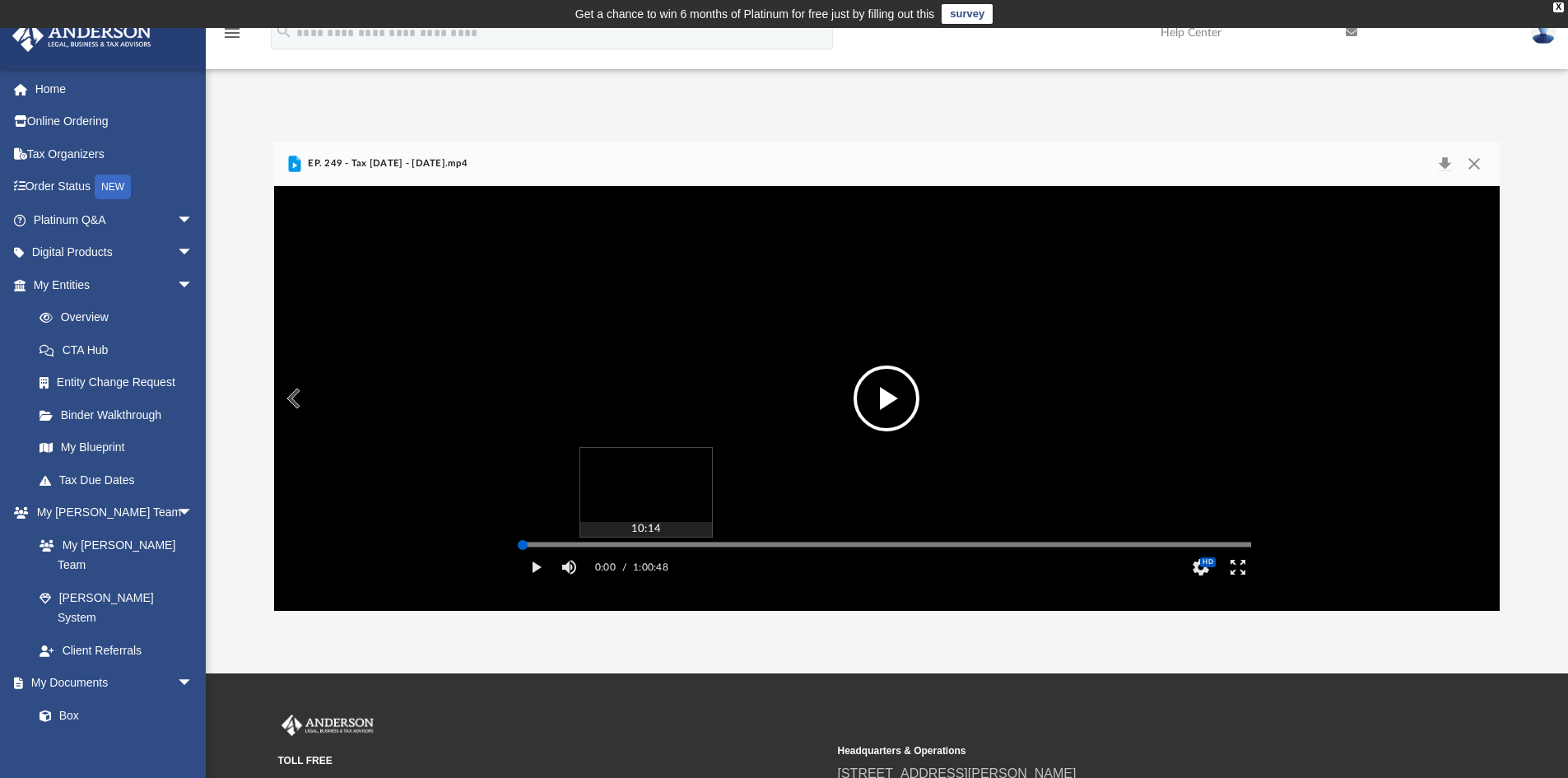
click at [645, 545] on div "Media Slider" at bounding box center [887, 544] width 729 height 3
click at [718, 545] on div "Media Slider" at bounding box center [887, 544] width 729 height 3
click at [569, 545] on div "Media Slider" at bounding box center [887, 544] width 729 height 3
click at [296, 161] on icon "Preview" at bounding box center [294, 163] width 12 height 16
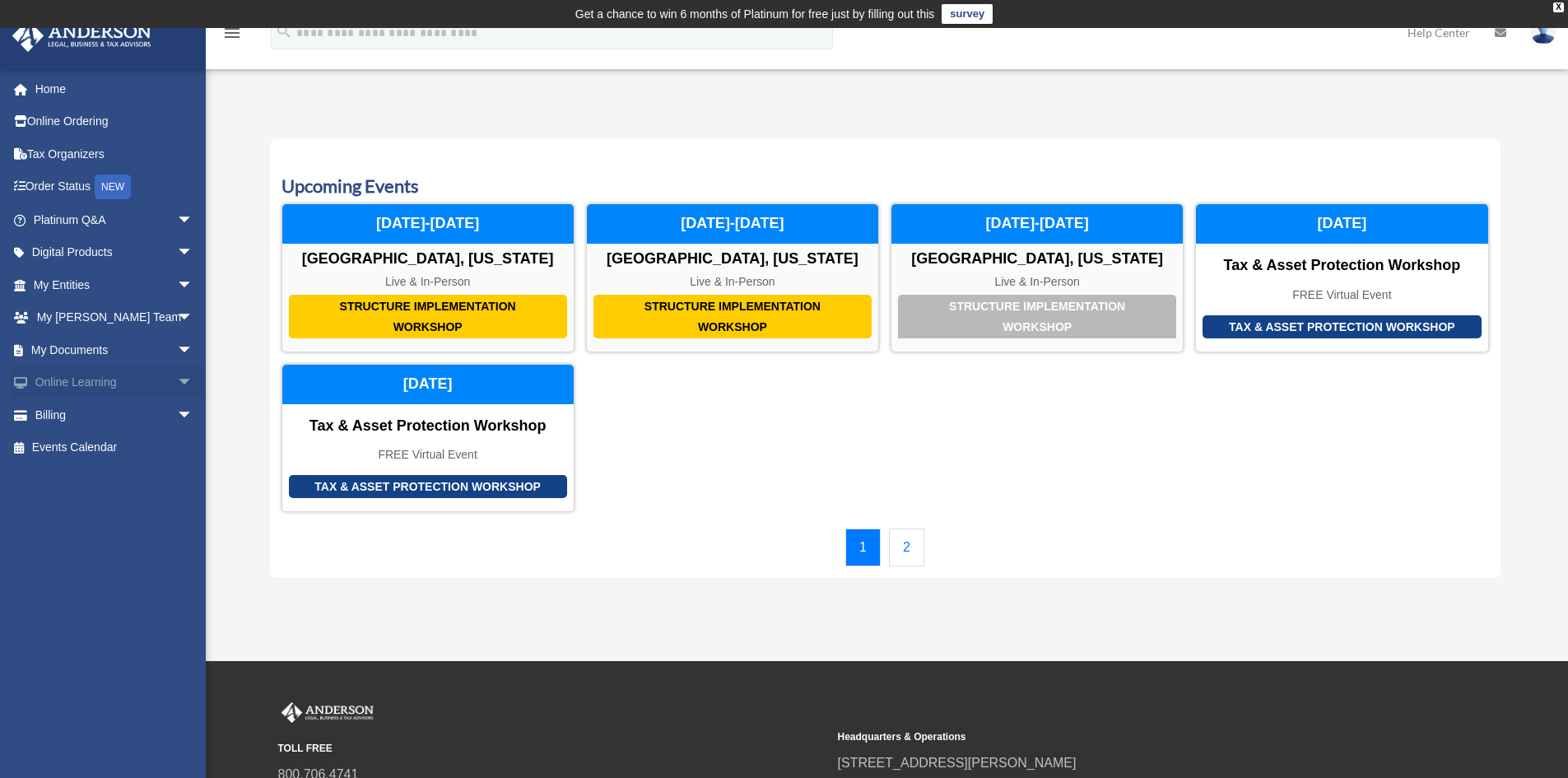
click at [104, 382] on link "Online Learning arrow_drop_down" at bounding box center [115, 383] width 207 height 33
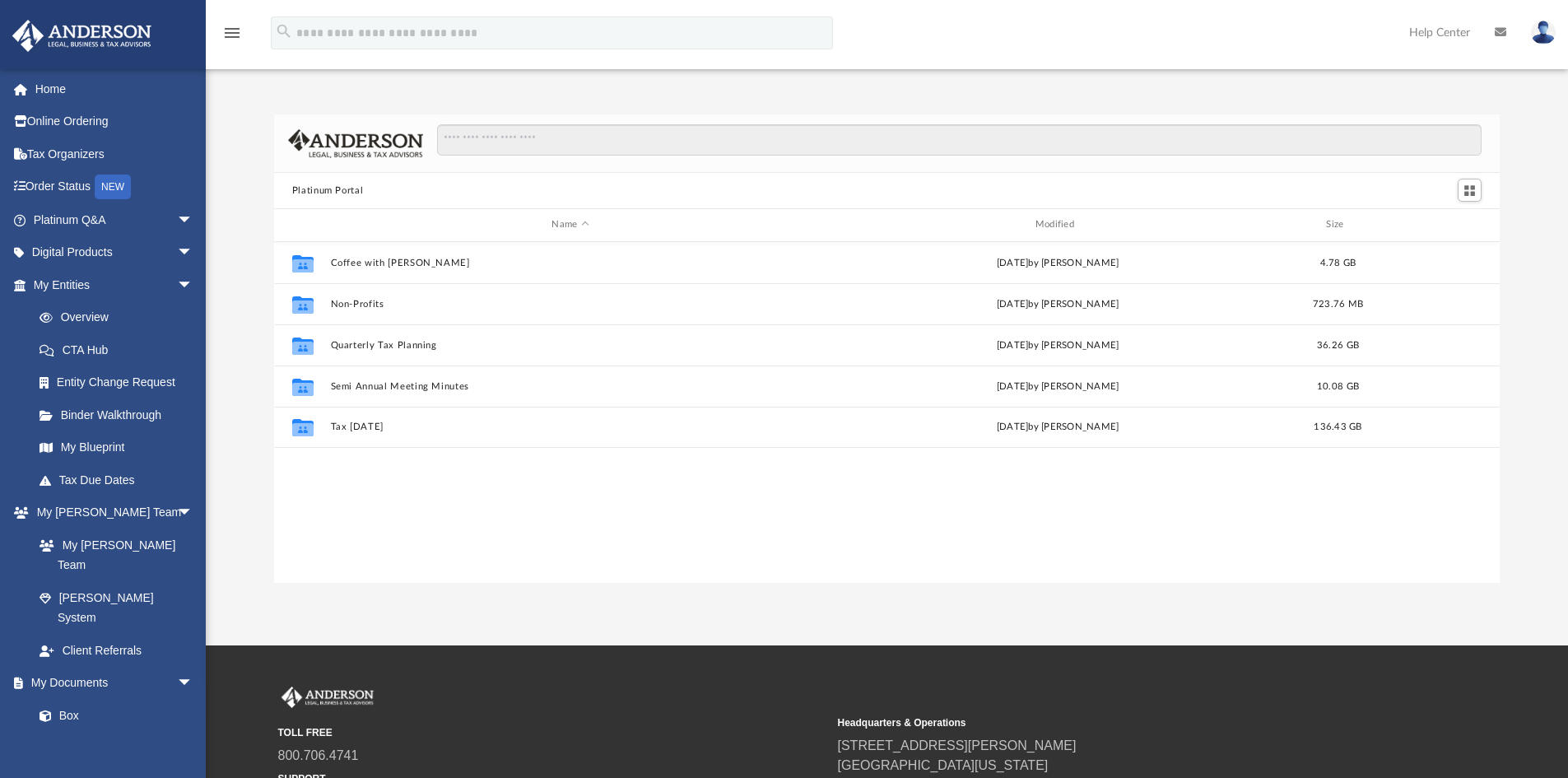
scroll to position [362, 1214]
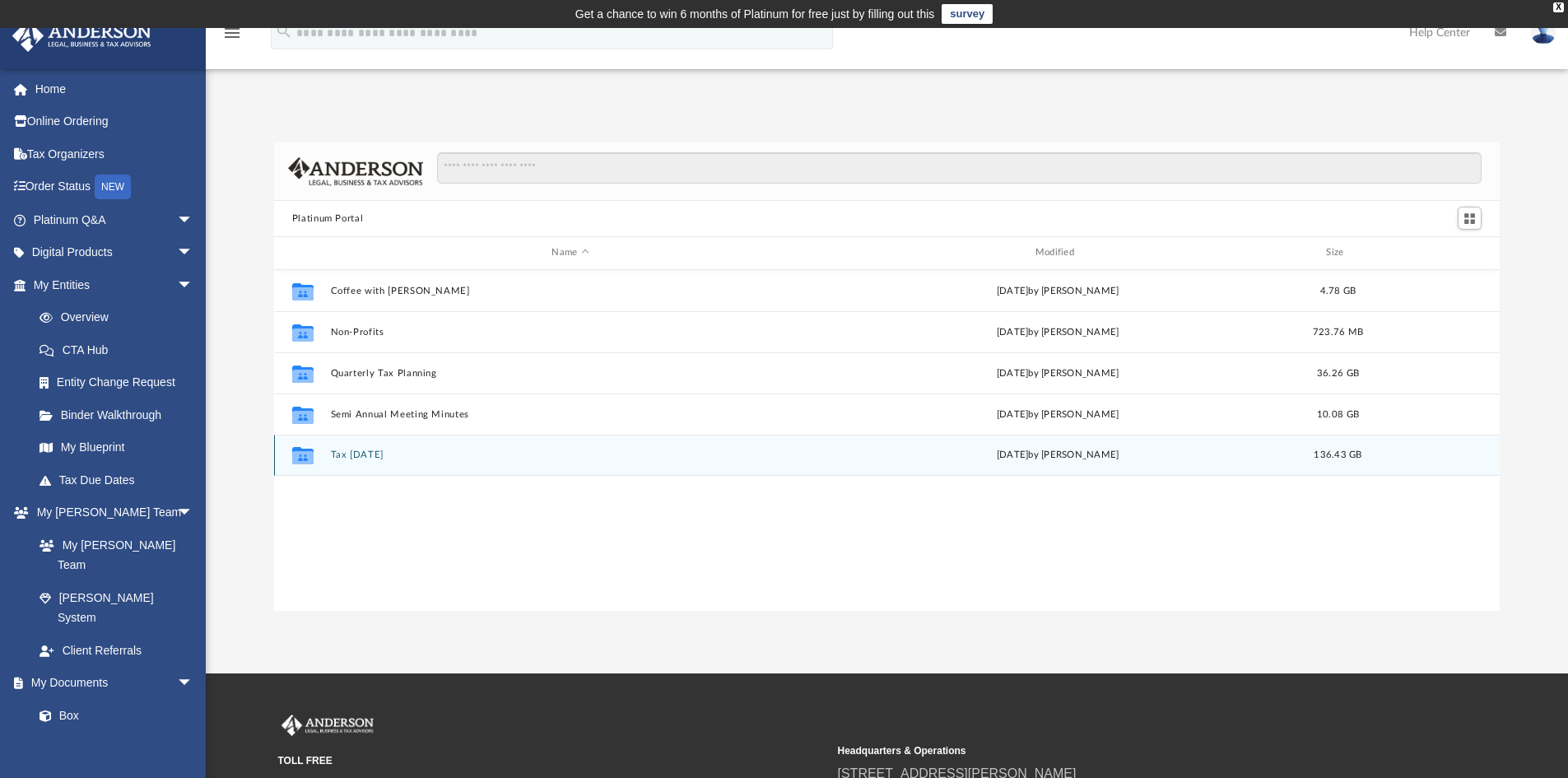
click at [350, 455] on button "Tax [DATE]" at bounding box center [570, 454] width 480 height 10
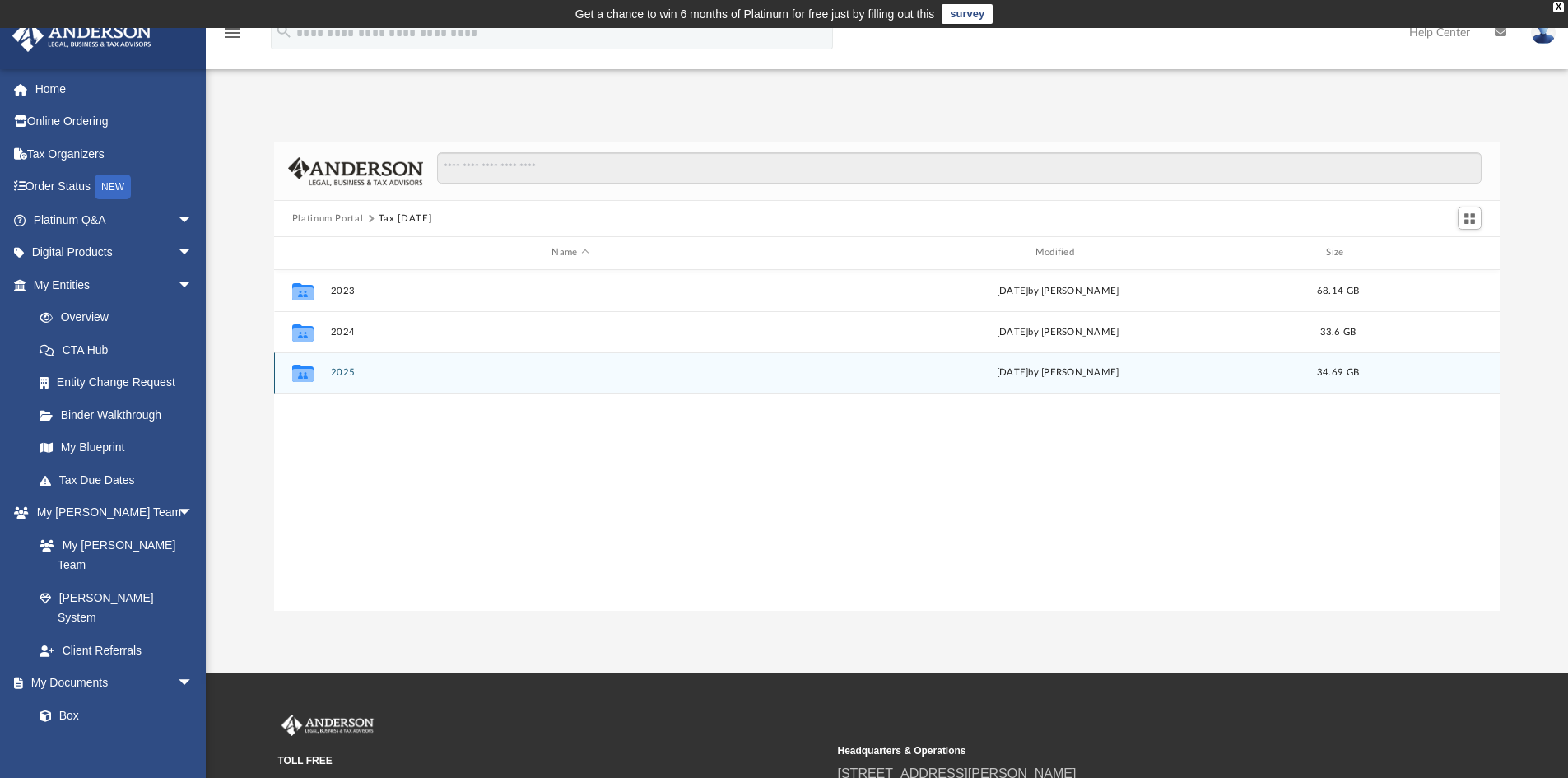
click at [338, 373] on button "2025" at bounding box center [570, 373] width 480 height 10
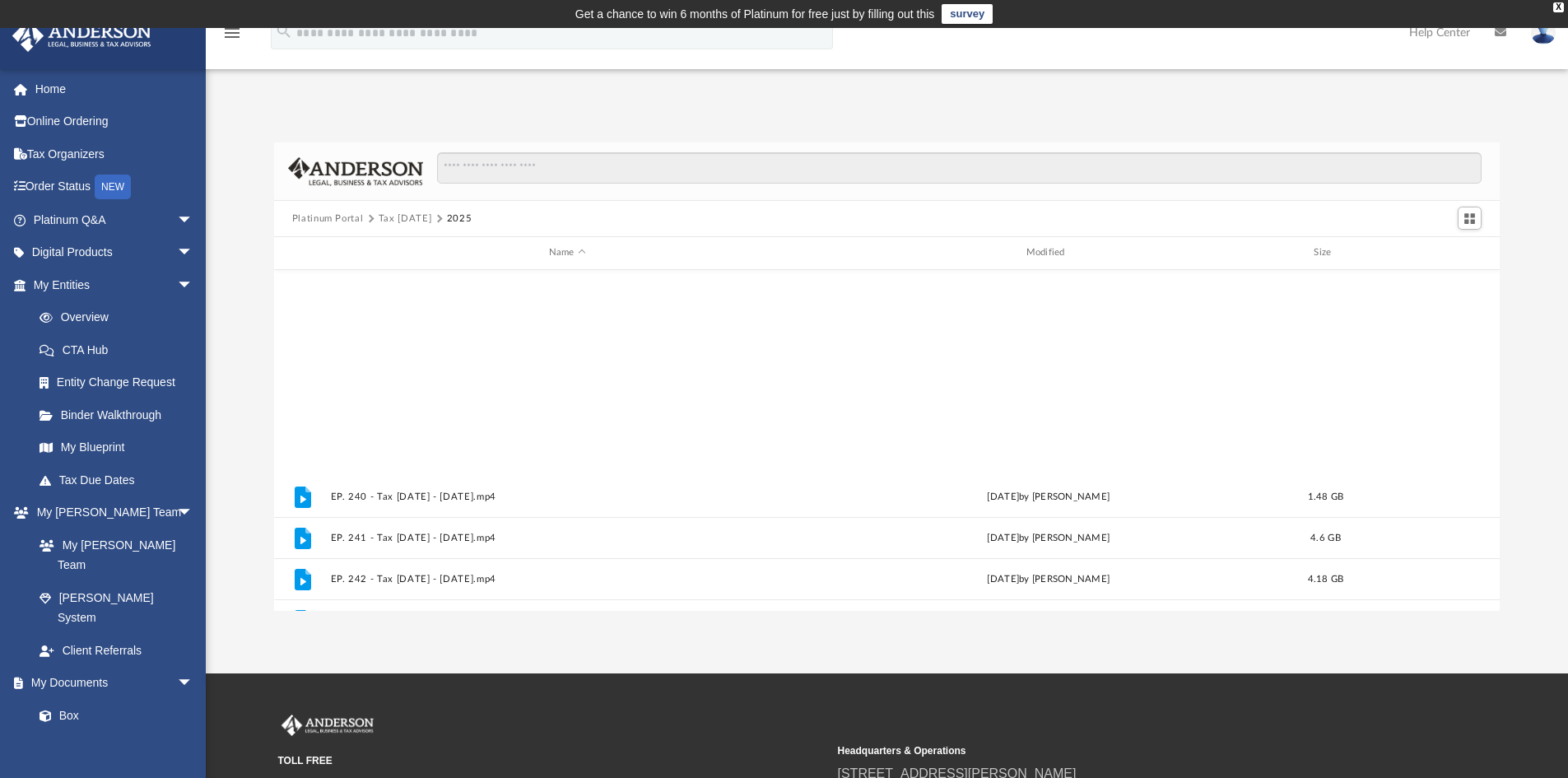
scroll to position [276, 0]
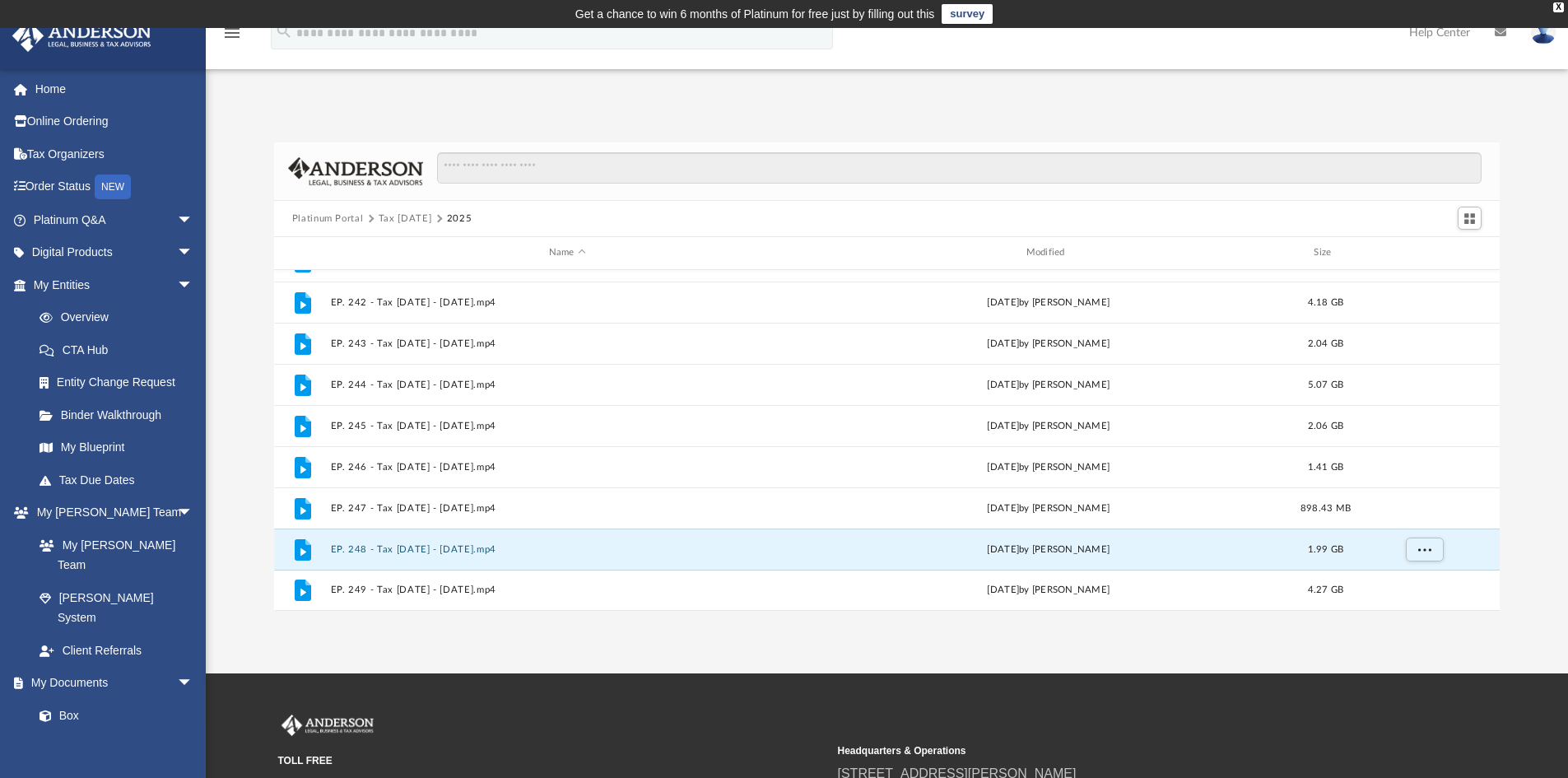
click at [460, 547] on button "EP. 248 - Tax [DATE] - [DATE].mp4" at bounding box center [567, 549] width 474 height 10
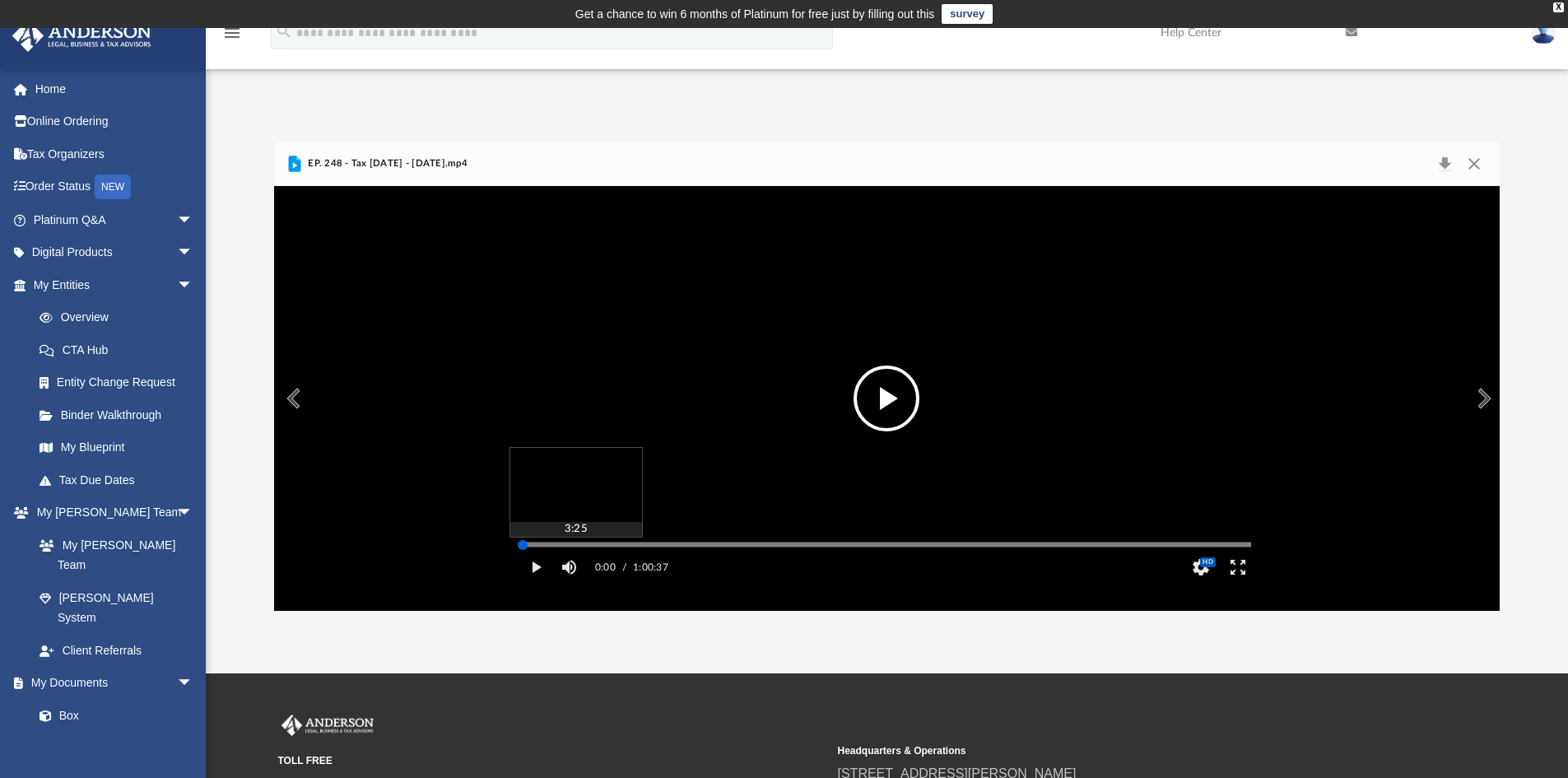
click at [547, 551] on div "Media Slider" at bounding box center [887, 544] width 755 height 13
click at [544, 551] on div "Media Slider" at bounding box center [887, 544] width 755 height 13
click at [530, 584] on button "Play" at bounding box center [536, 567] width 37 height 33
click at [621, 567] on div "Autoplay Disabled Speed Normal Quality Auto Subtitles/CC Off Audio Autoplay Dis…" at bounding box center [888, 398] width 1227 height 425
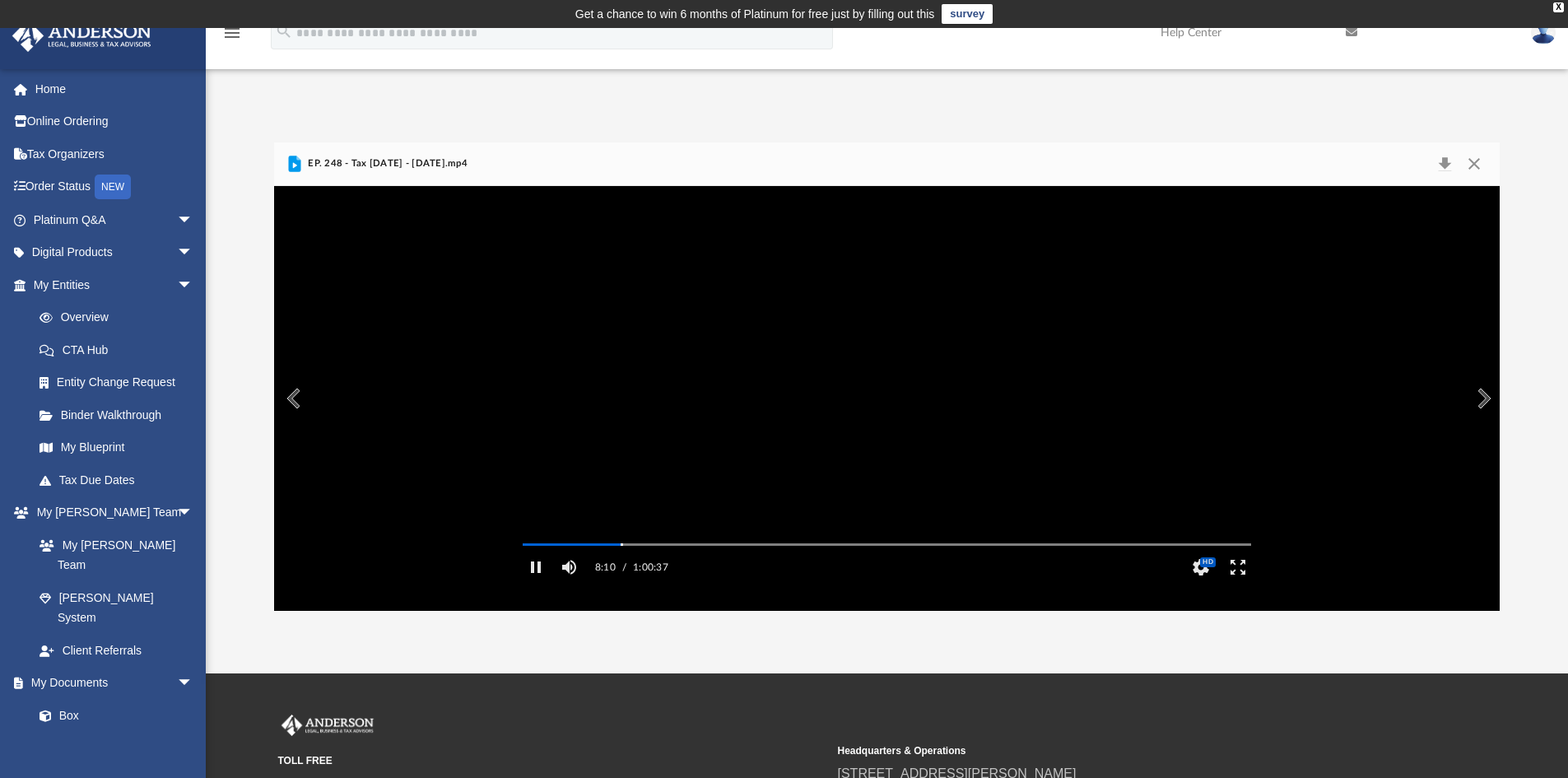
click at [332, 464] on div "Autoplay Disabled Speed Normal Quality Auto Subtitles/CC Off Audio Autoplay Dis…" at bounding box center [888, 398] width 1227 height 425
click at [696, 570] on div "Autoplay Disabled Speed Normal Quality Auto Subtitles/CC Off Audio Autoplay Dis…" at bounding box center [888, 398] width 1227 height 425
click at [779, 551] on div "Media Slider" at bounding box center [887, 544] width 755 height 13
click at [777, 567] on div "Autoplay Disabled Speed Normal Quality Auto Subtitles/CC Off Audio Autoplay Dis…" at bounding box center [888, 398] width 1227 height 425
click at [592, 566] on div "Autoplay Disabled Speed Normal Quality Auto Subtitles/CC Off Audio Autoplay Dis…" at bounding box center [888, 398] width 1227 height 425
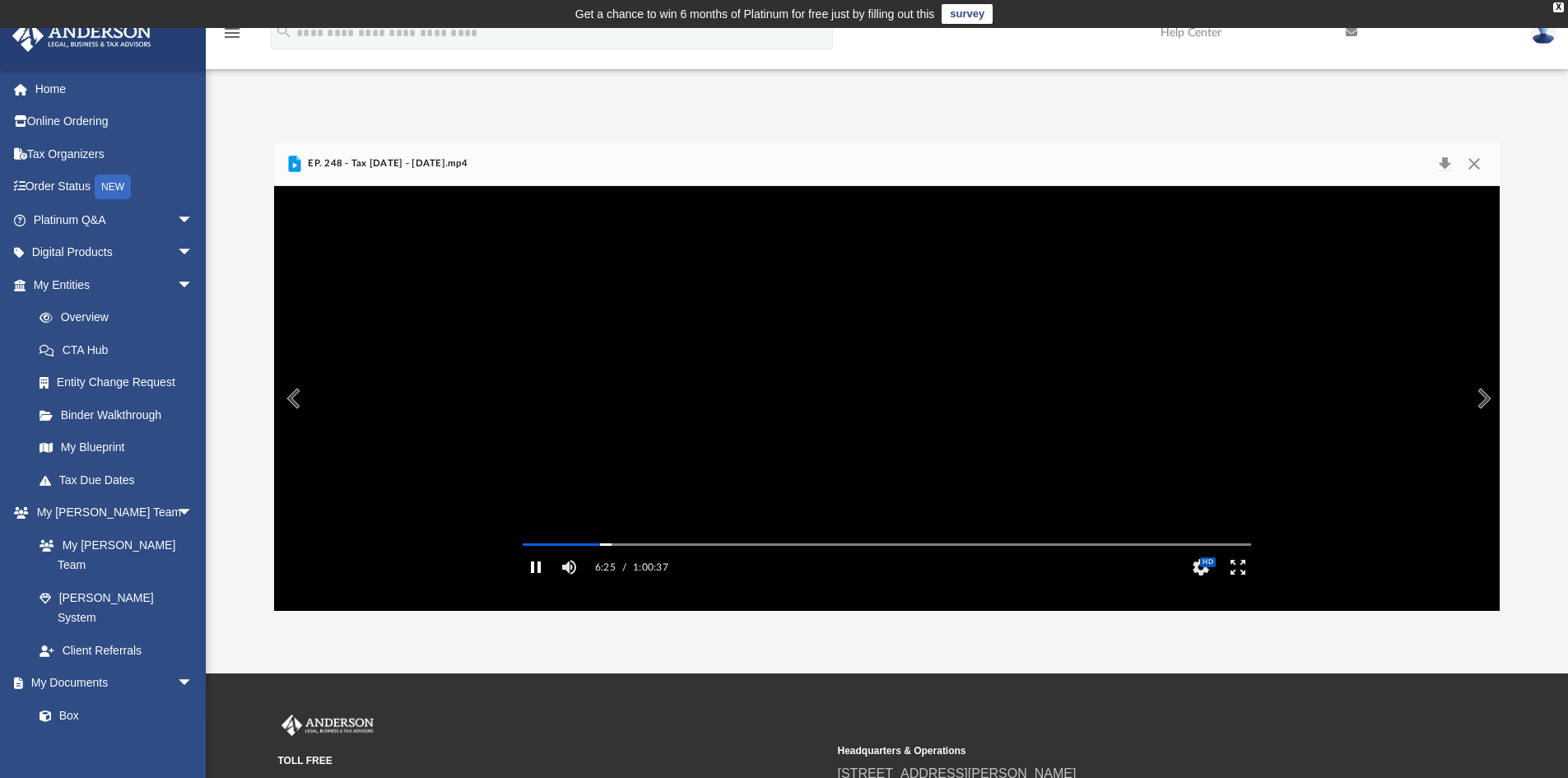
click at [539, 584] on button "Pause" at bounding box center [536, 567] width 37 height 33
